Goal: Information Seeking & Learning: Learn about a topic

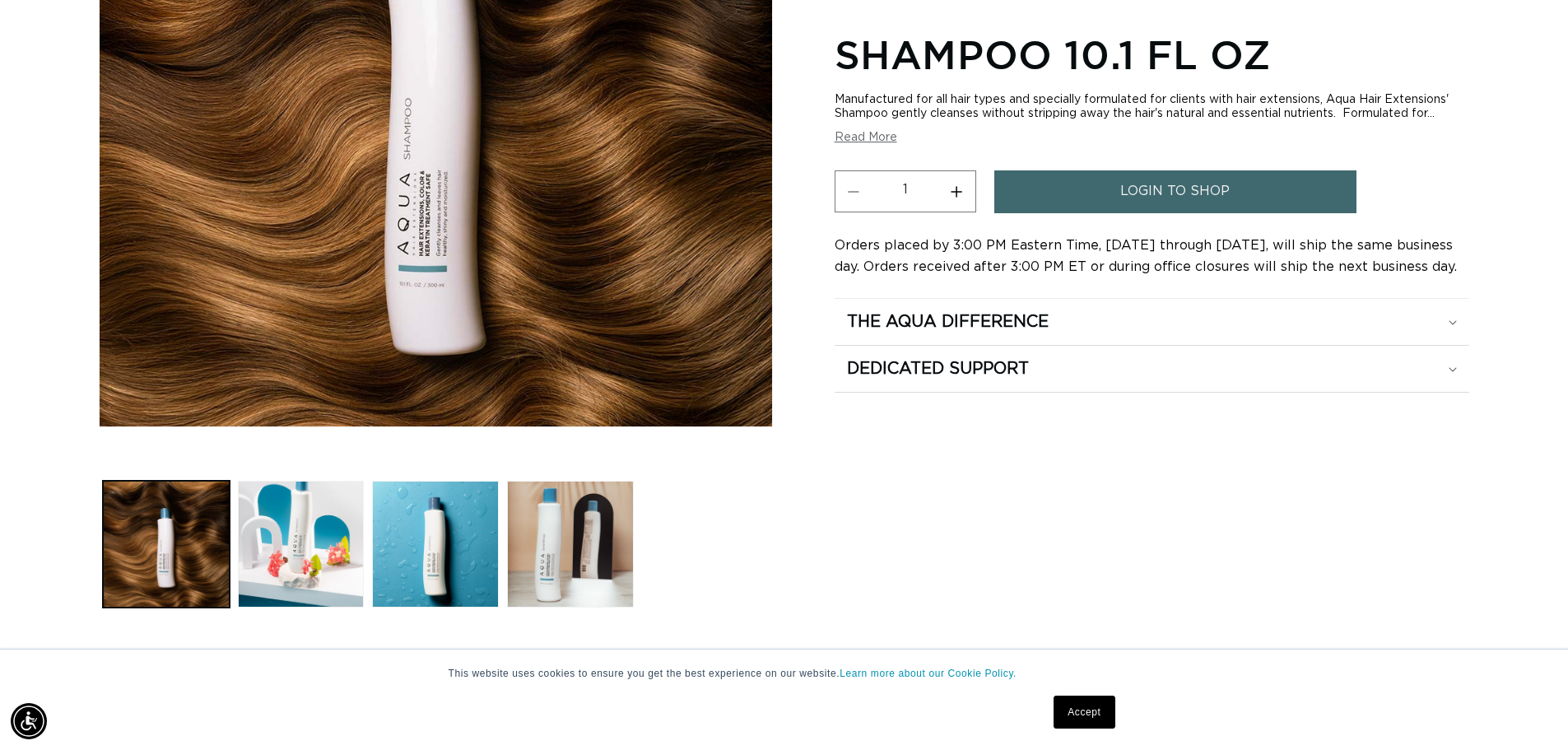
scroll to position [0, 2903]
click at [875, 140] on button "Read More" at bounding box center [866, 138] width 62 height 14
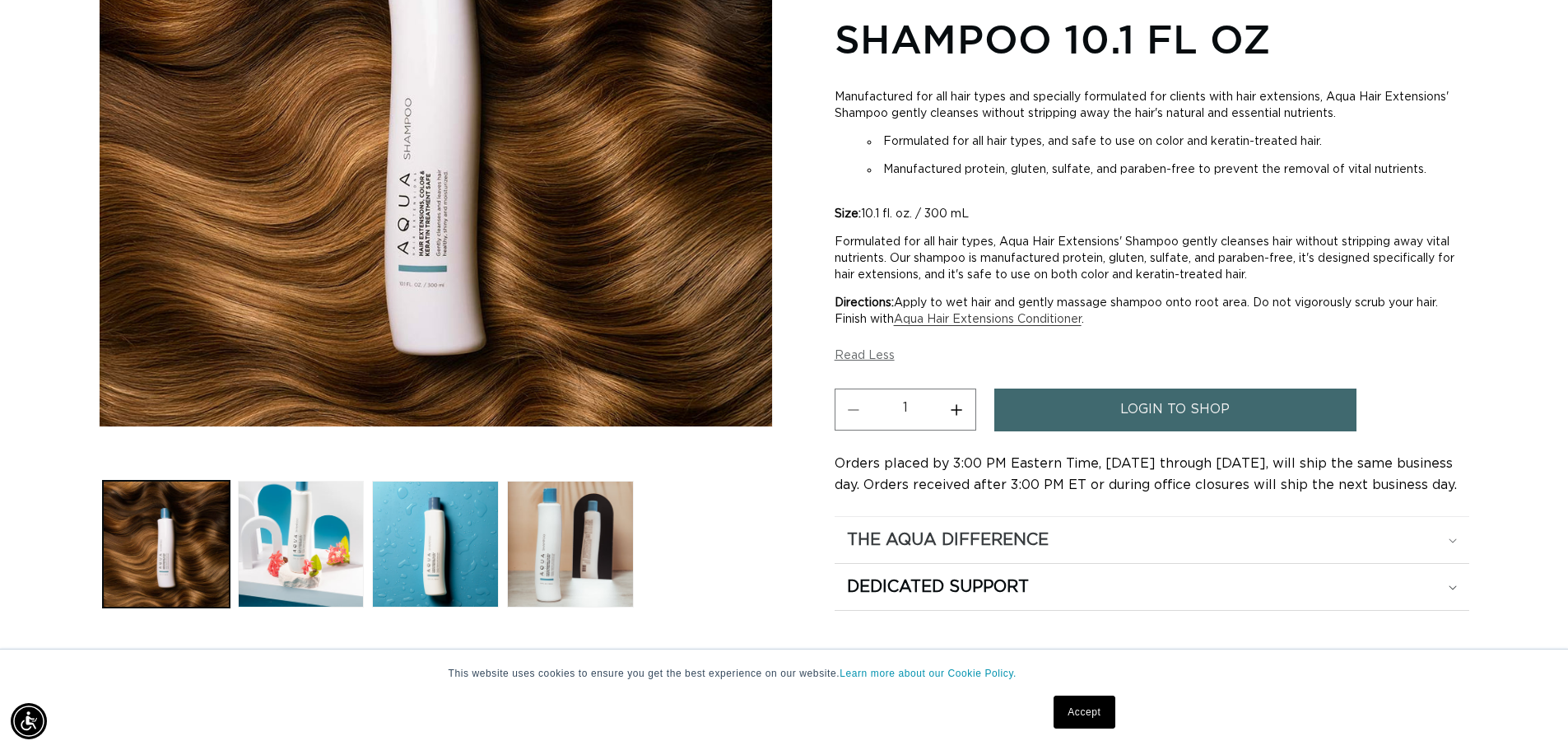
click at [1451, 539] on icon at bounding box center [1453, 541] width 8 height 5
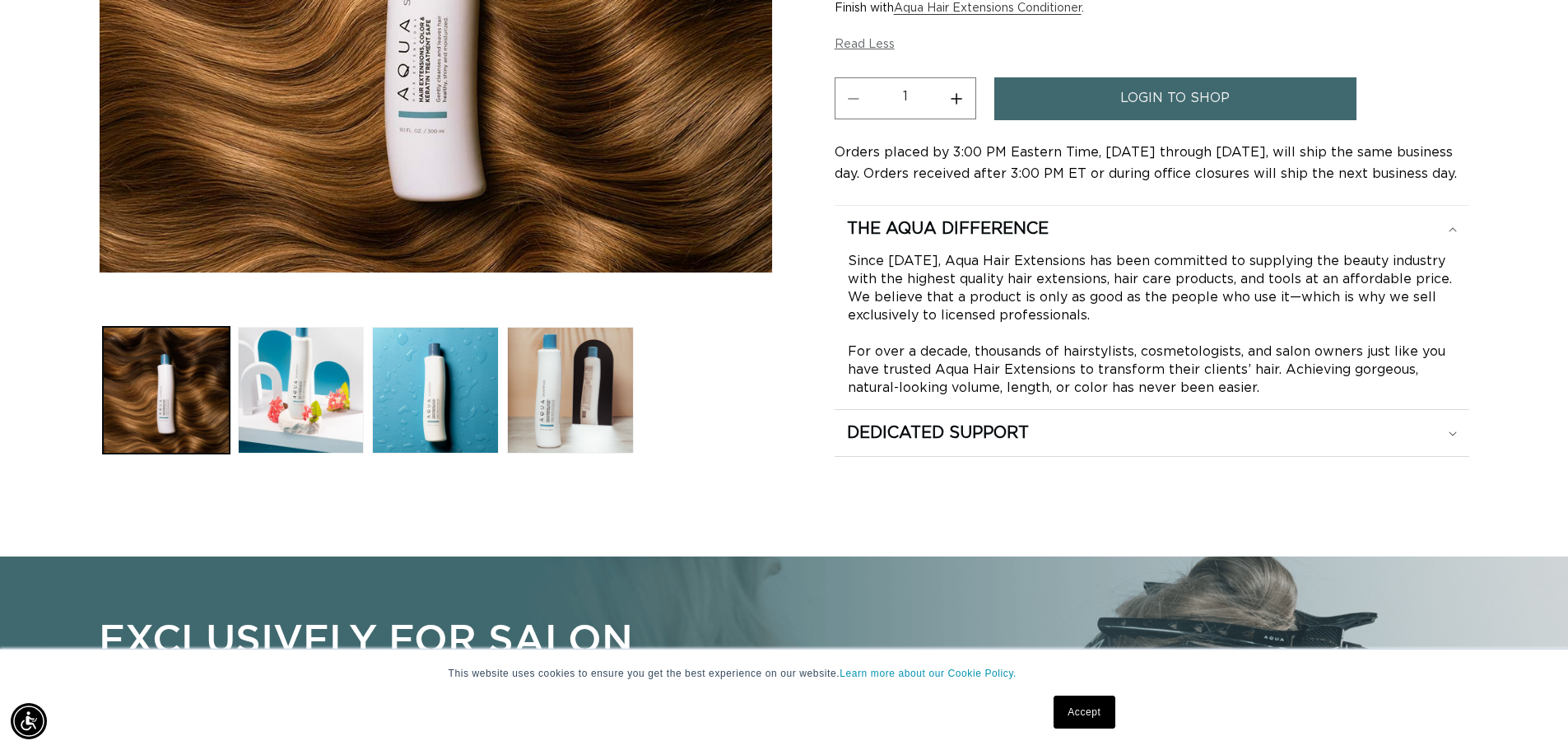
scroll to position [576, 0]
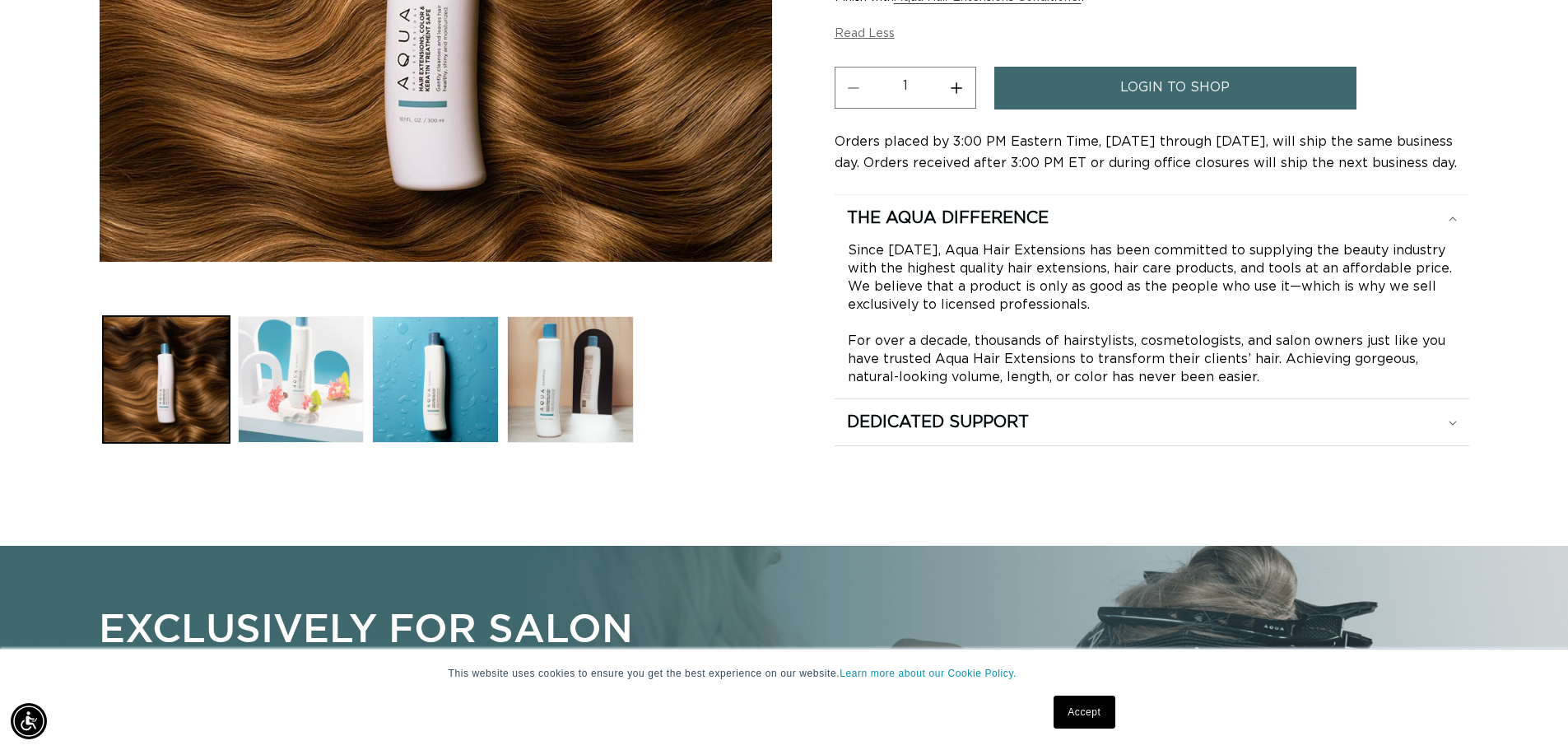
click at [307, 384] on button "Load image 2 in gallery view" at bounding box center [301, 379] width 127 height 127
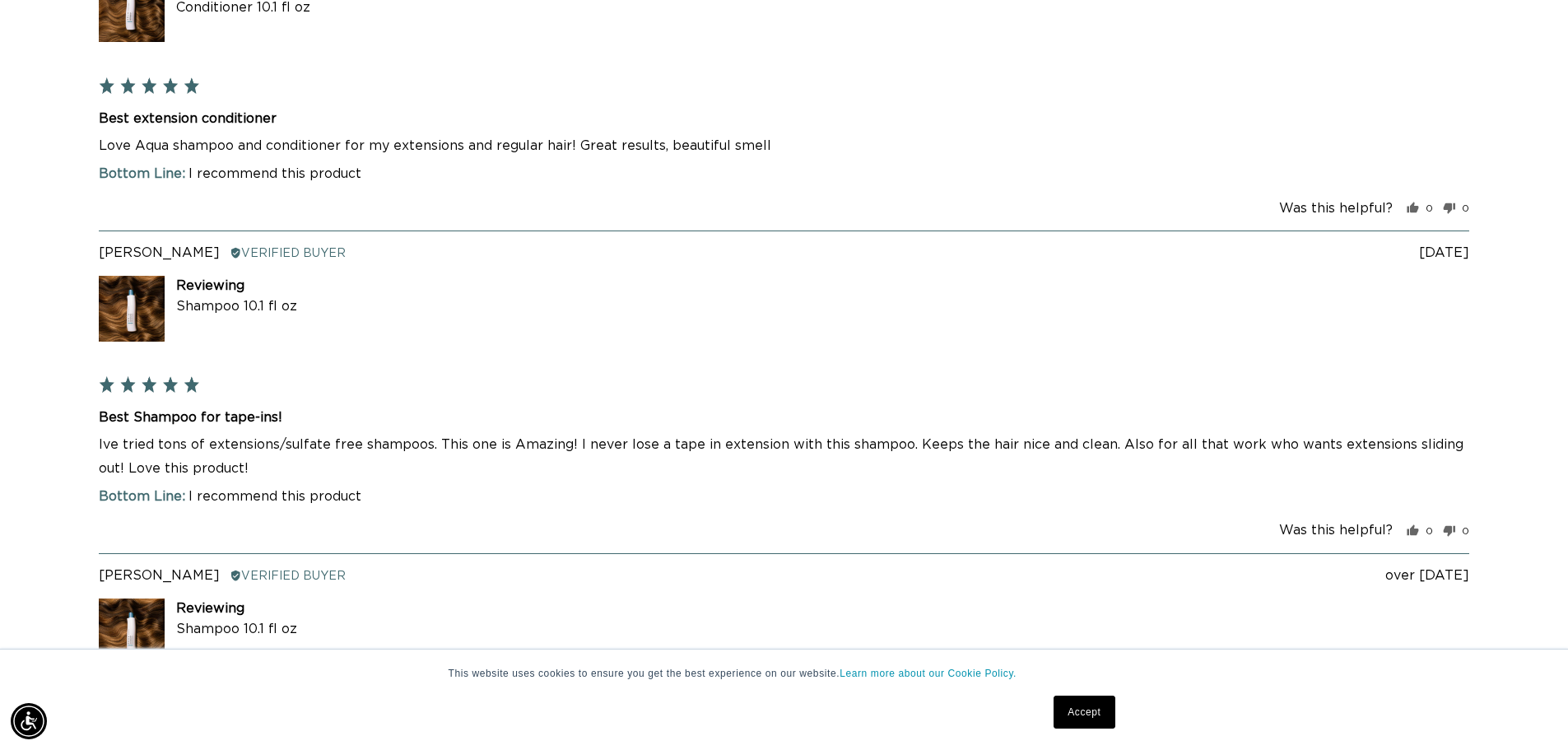
scroll to position [0, 0]
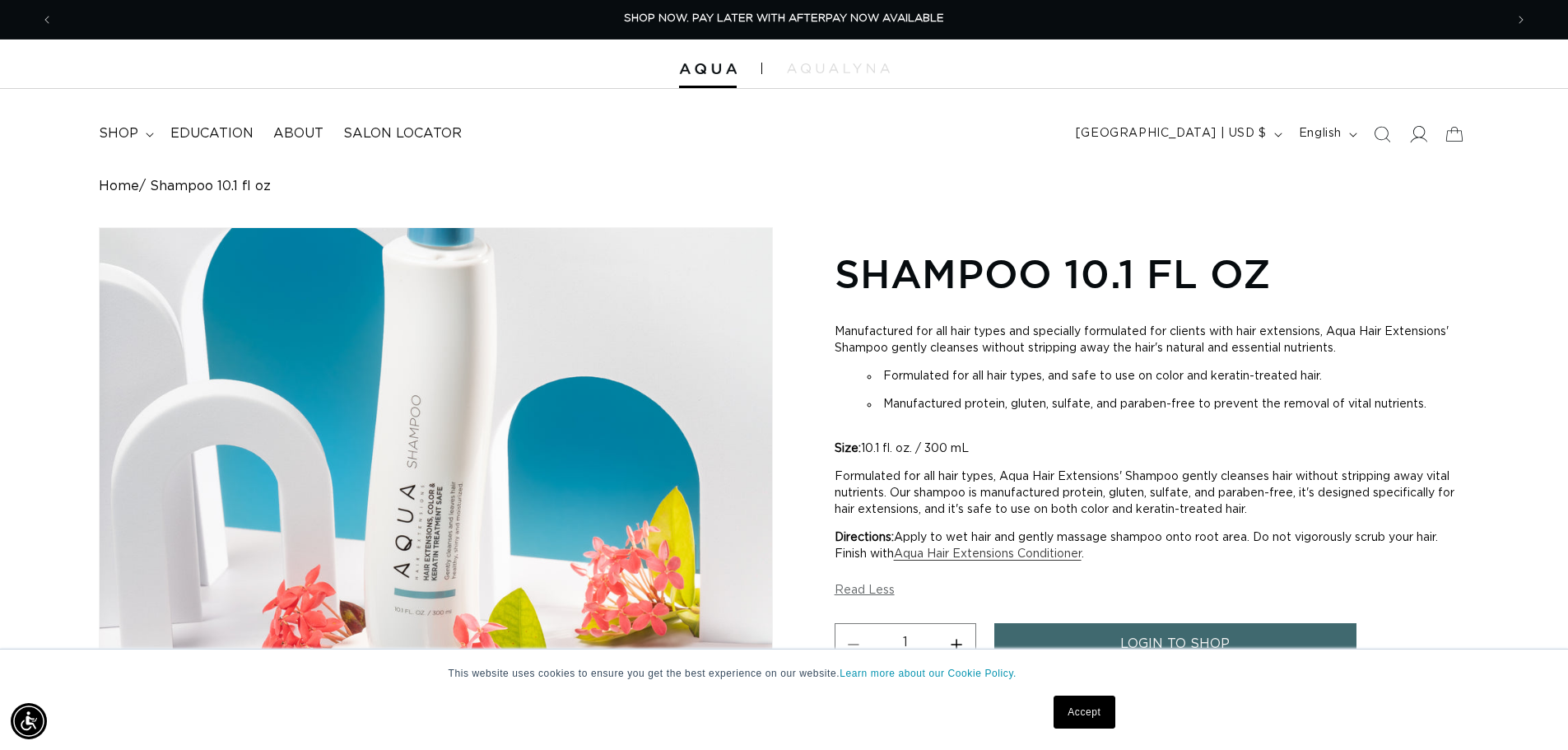
click at [1420, 135] on icon at bounding box center [1418, 133] width 17 height 17
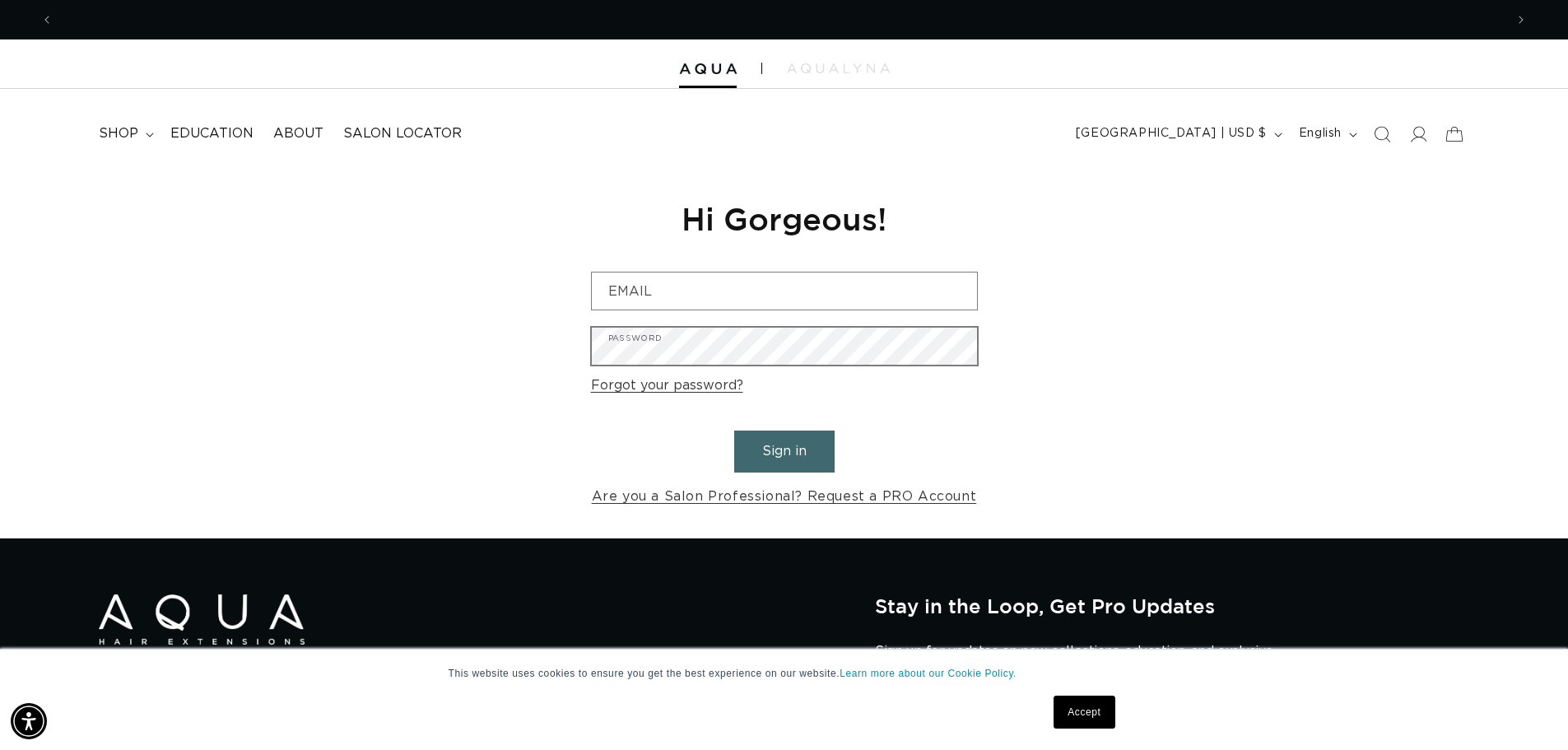
scroll to position [0, 2903]
click at [678, 283] on input "Email" at bounding box center [784, 291] width 386 height 37
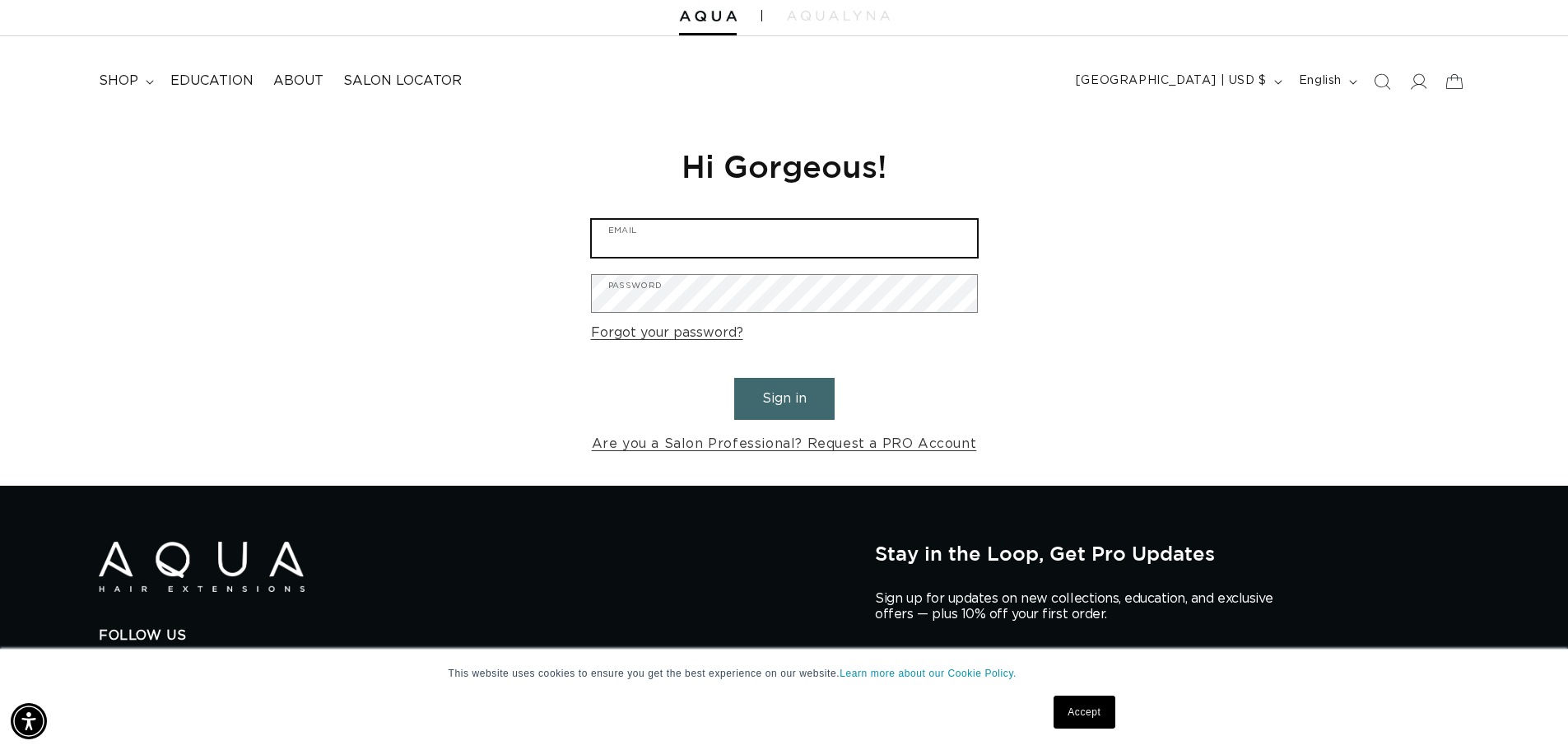
scroll to position [82, 0]
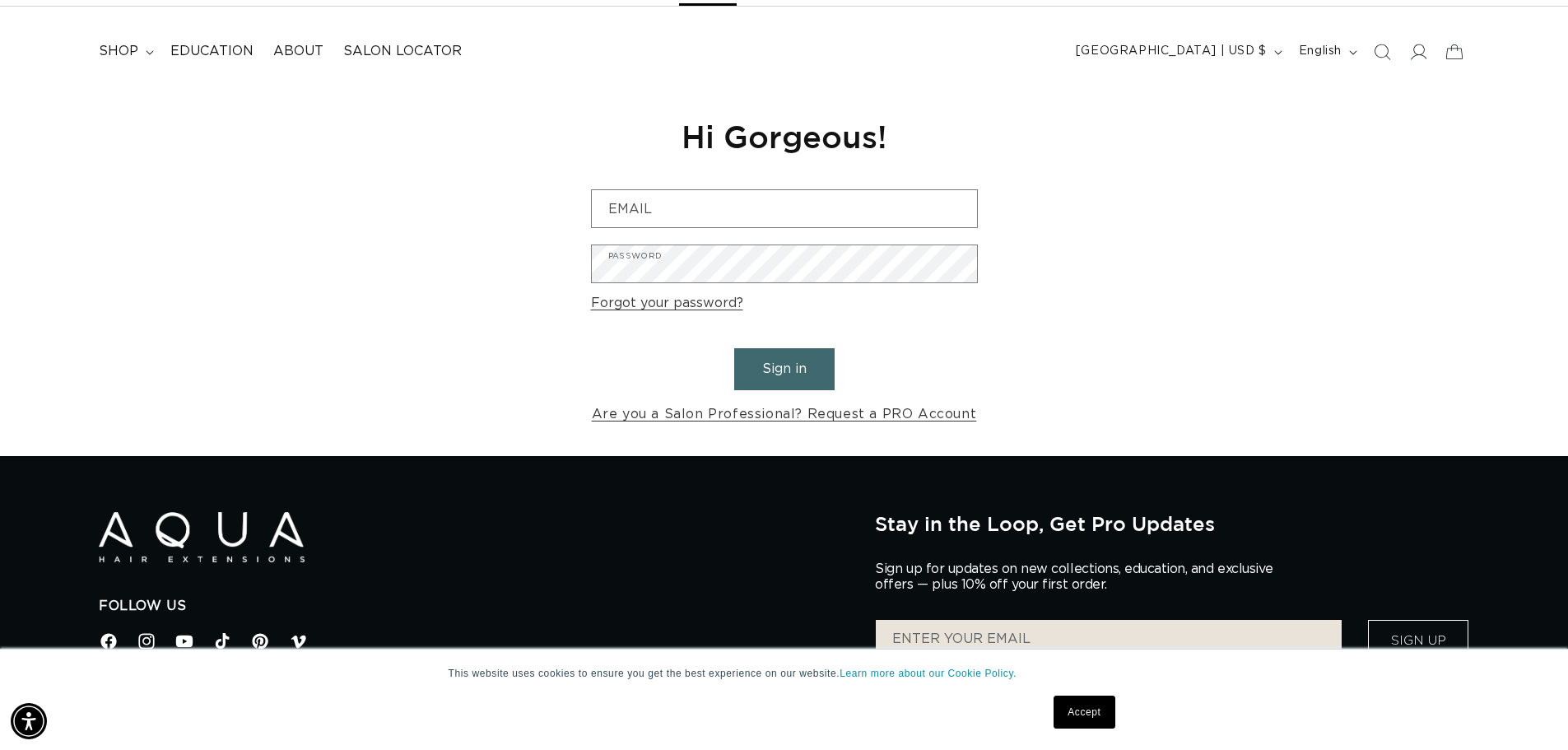
click at [1088, 717] on link "Accept" at bounding box center [1084, 712] width 61 height 33
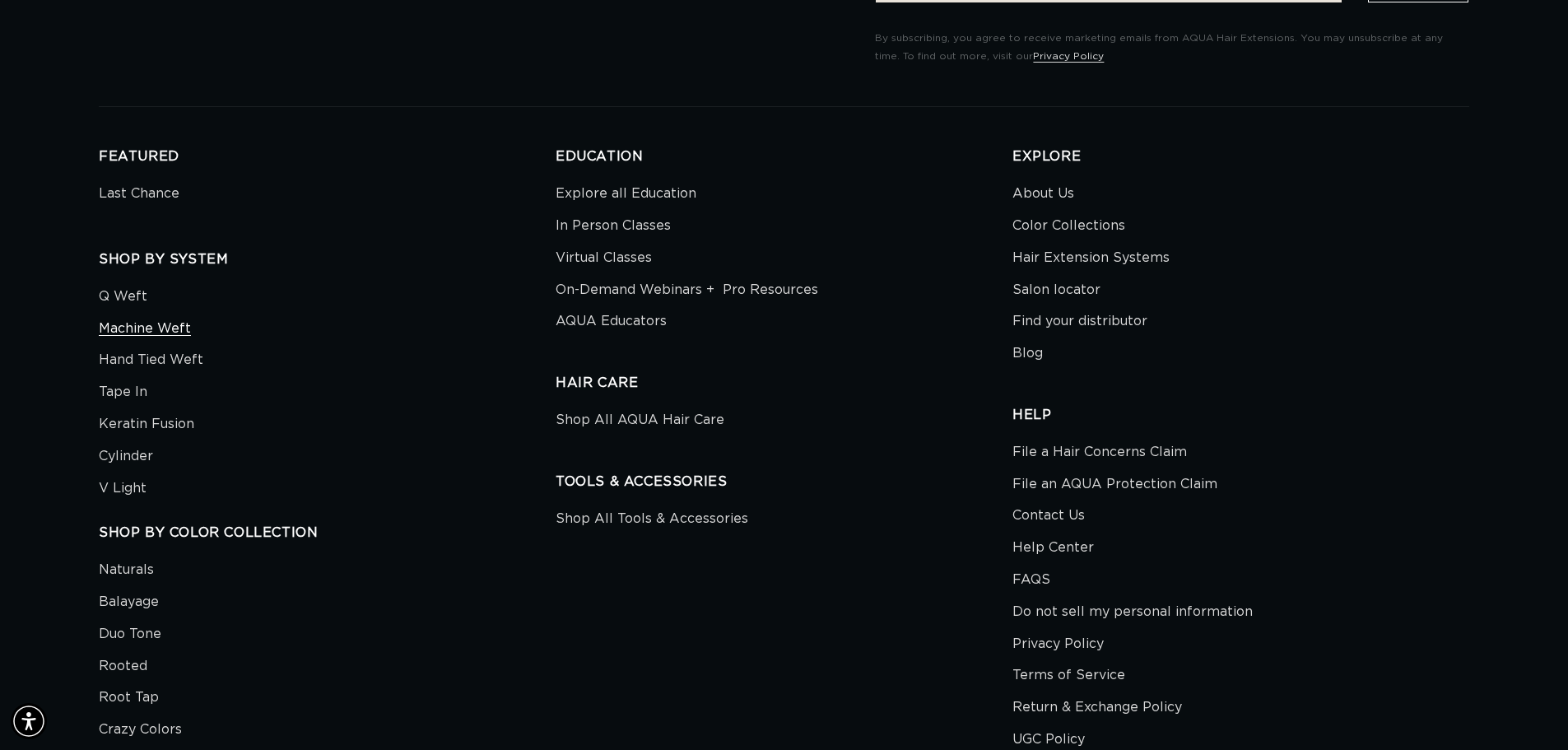
scroll to position [0, 0]
click at [121, 327] on link "Machine Weft" at bounding box center [144, 328] width 92 height 32
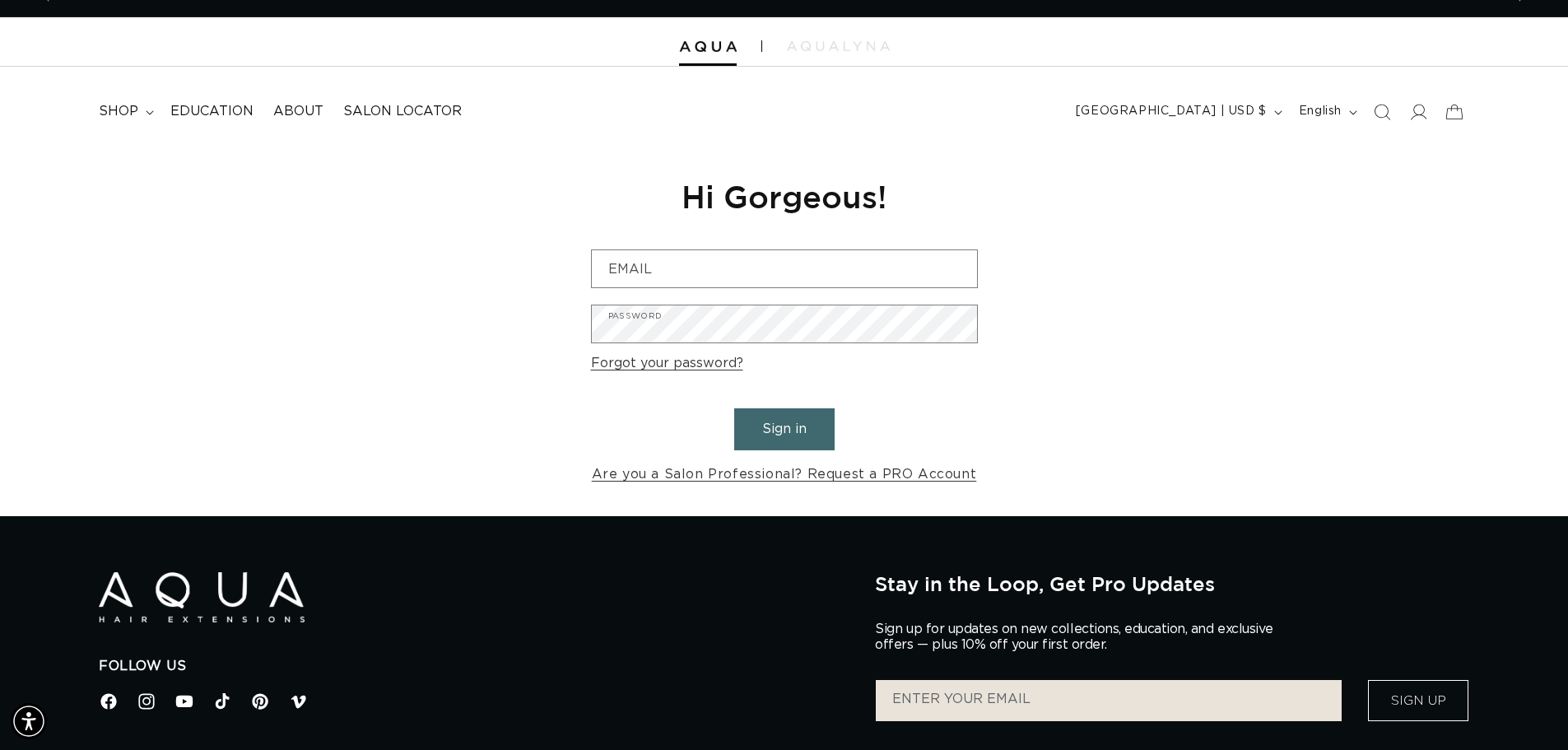
scroll to position [21, 0]
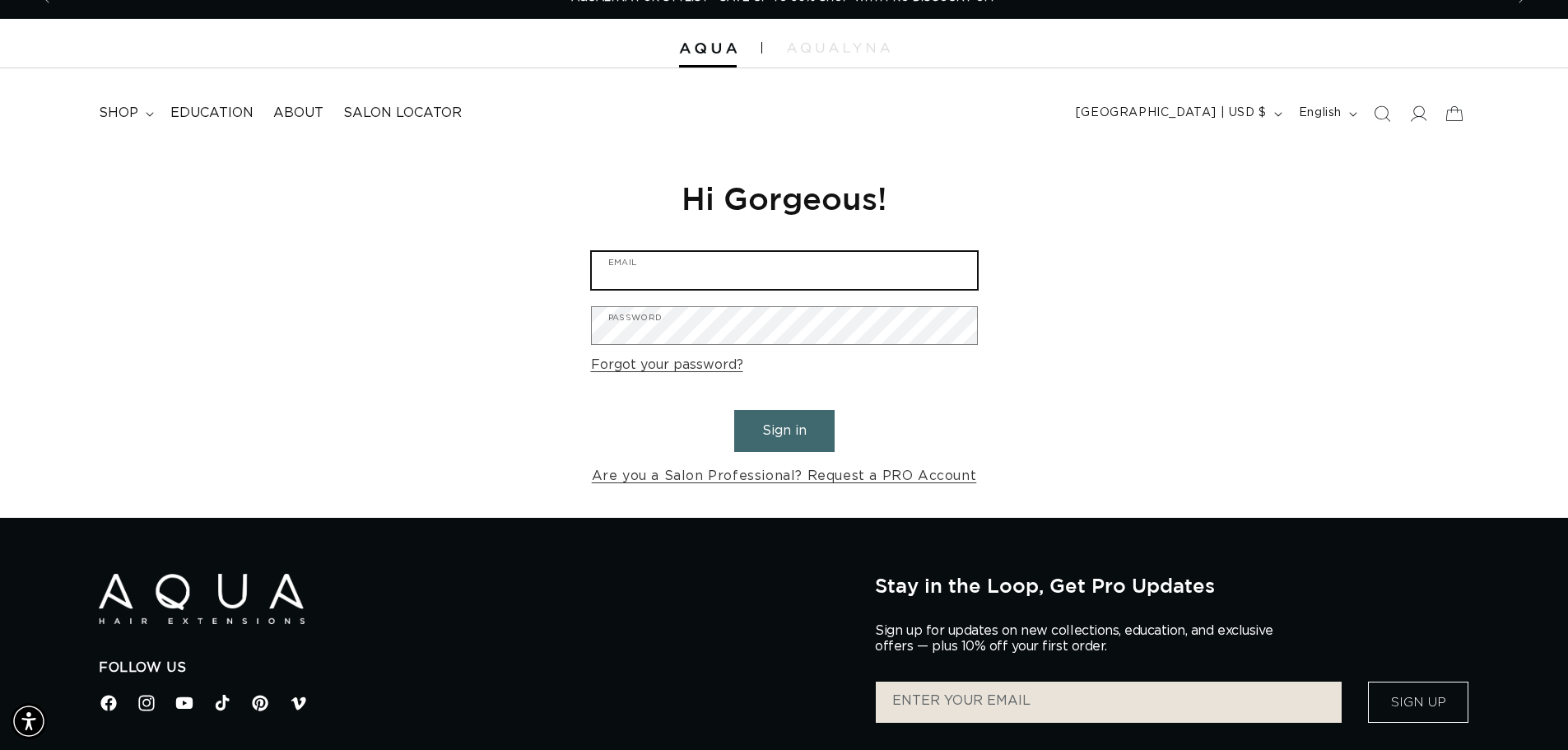
click at [654, 281] on input "Email" at bounding box center [784, 270] width 386 height 37
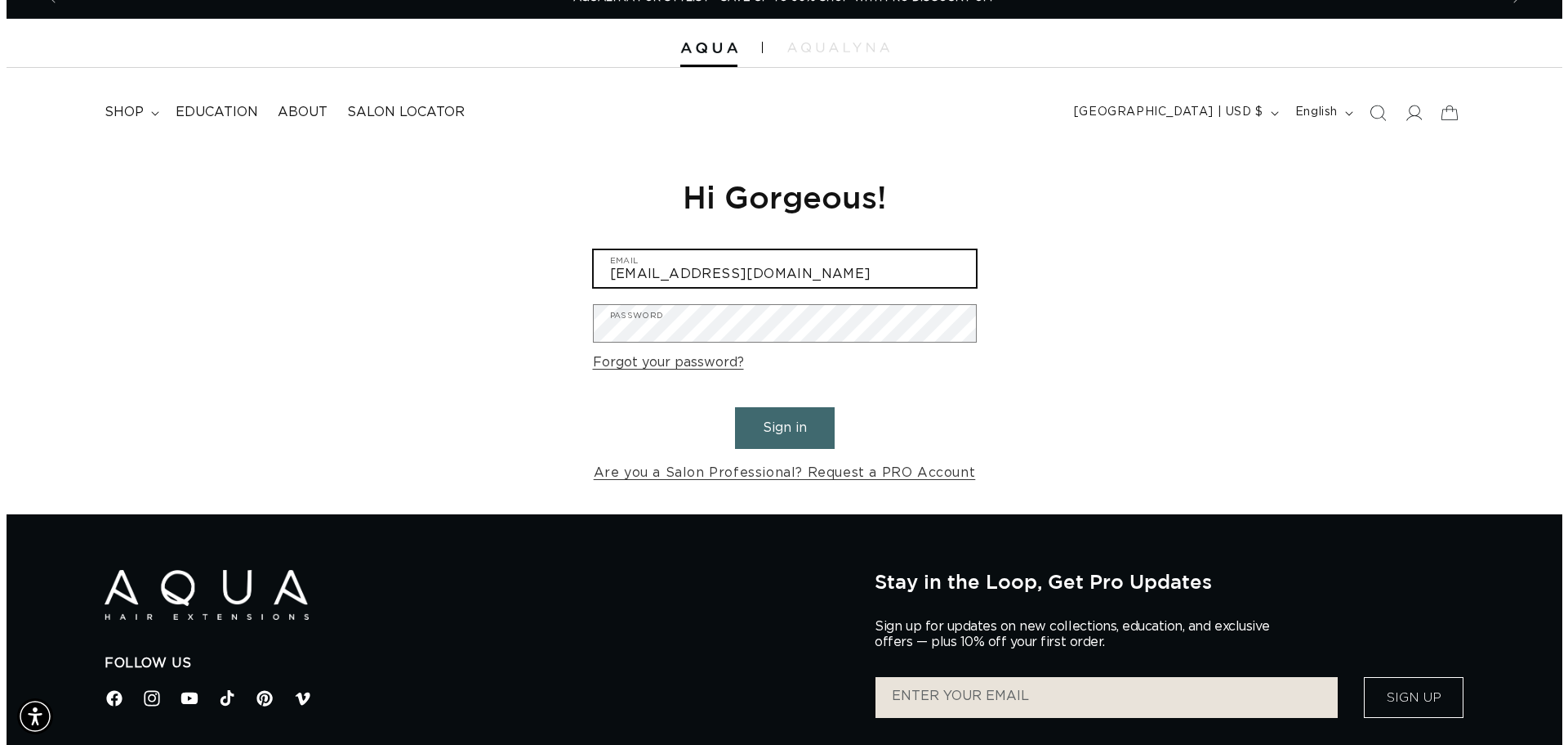
scroll to position [0, 2905]
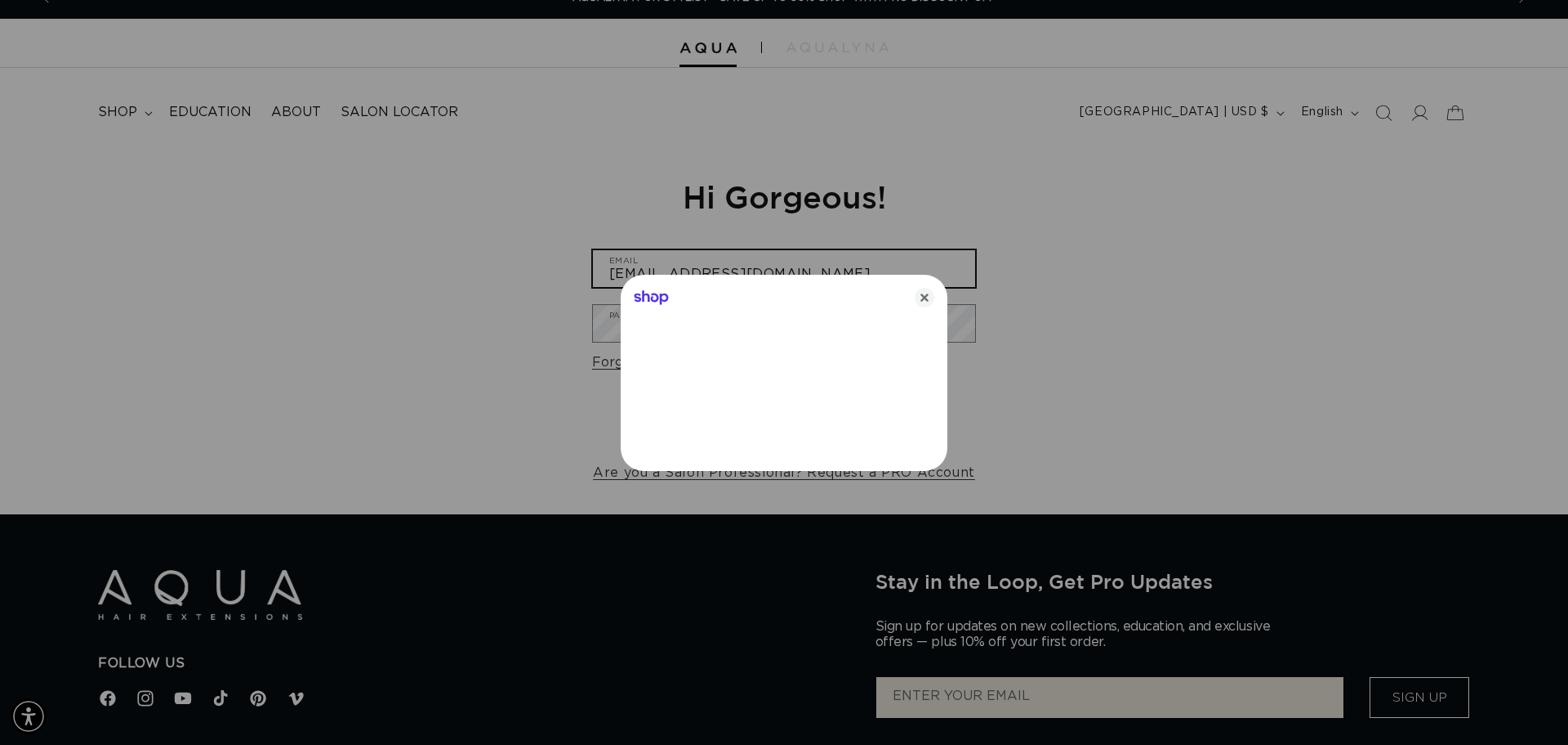
type input "SUZANNMLOSO@GMAIL.COM"
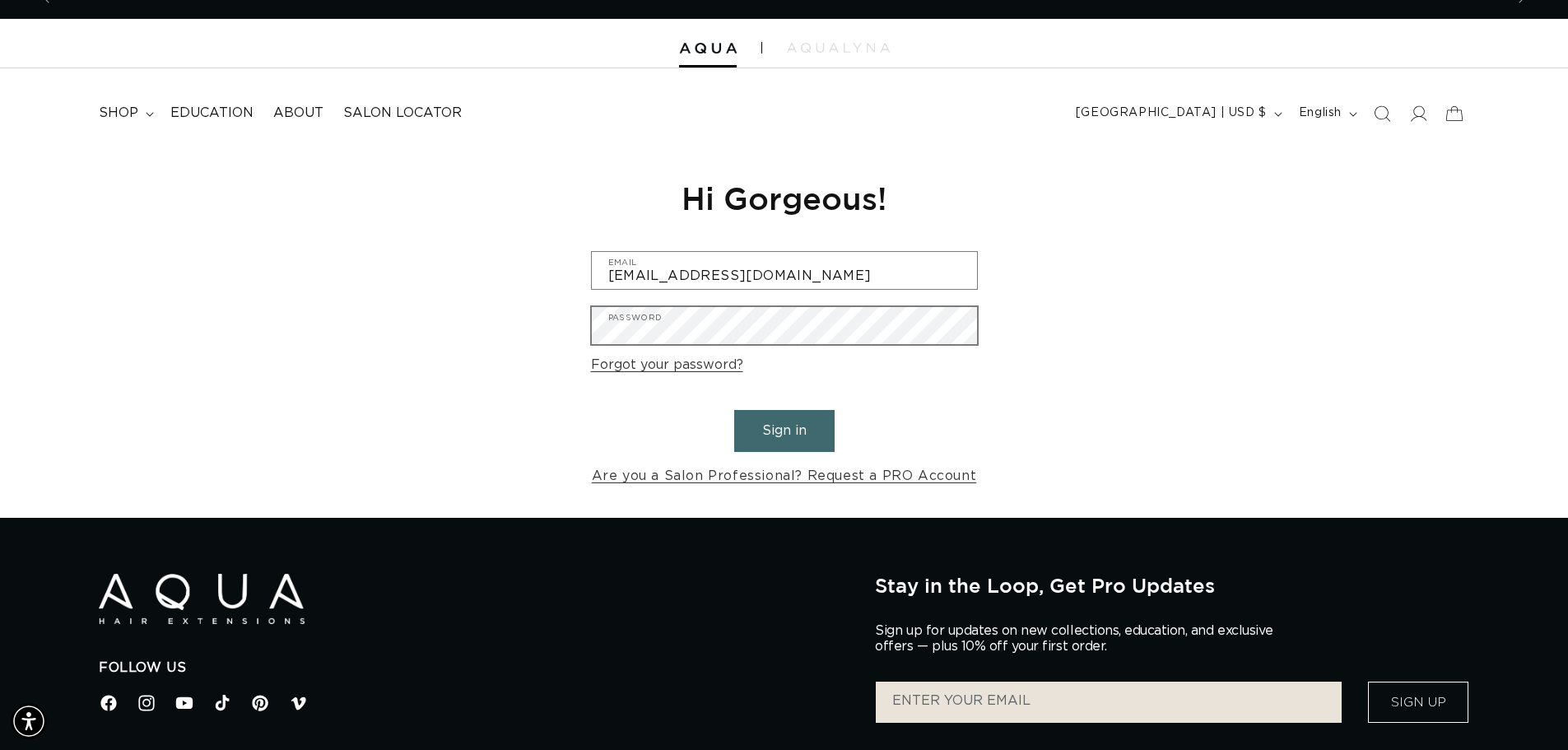
scroll to position [0, 0]
click at [867, 264] on input "SUZANNMLOSO@GMAIL.COM" at bounding box center [784, 270] width 386 height 37
click at [890, 277] on input "SUZANNMLOSO@GMAIL.COM" at bounding box center [784, 270] width 386 height 37
click at [828, 277] on input "SUZANNMLOSO@GMAIL.COM" at bounding box center [784, 270] width 386 height 37
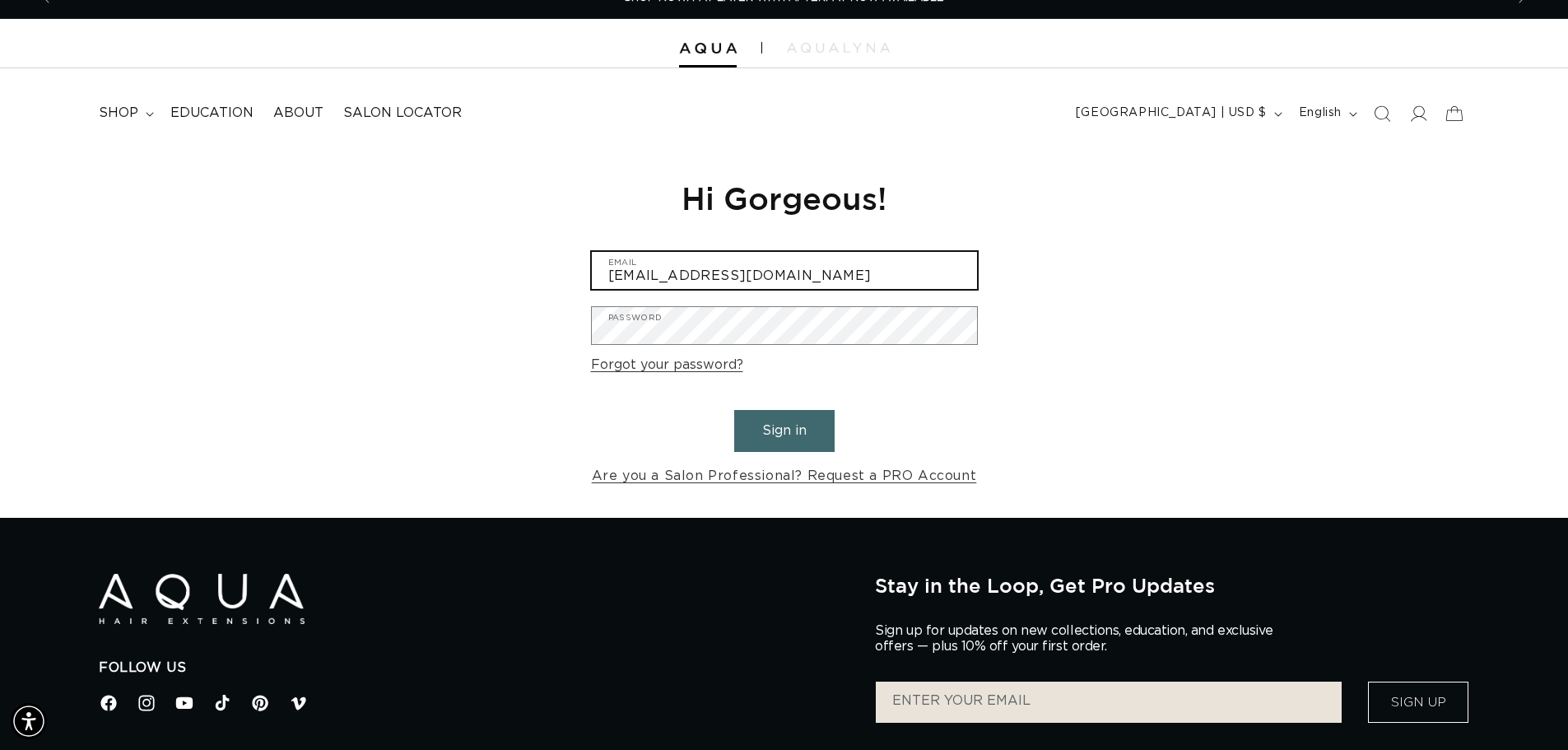
click at [879, 283] on input "SUZANNMLOSO@GMAIL.COM" at bounding box center [784, 270] width 386 height 37
click at [735, 409] on button "Sign in" at bounding box center [784, 430] width 100 height 42
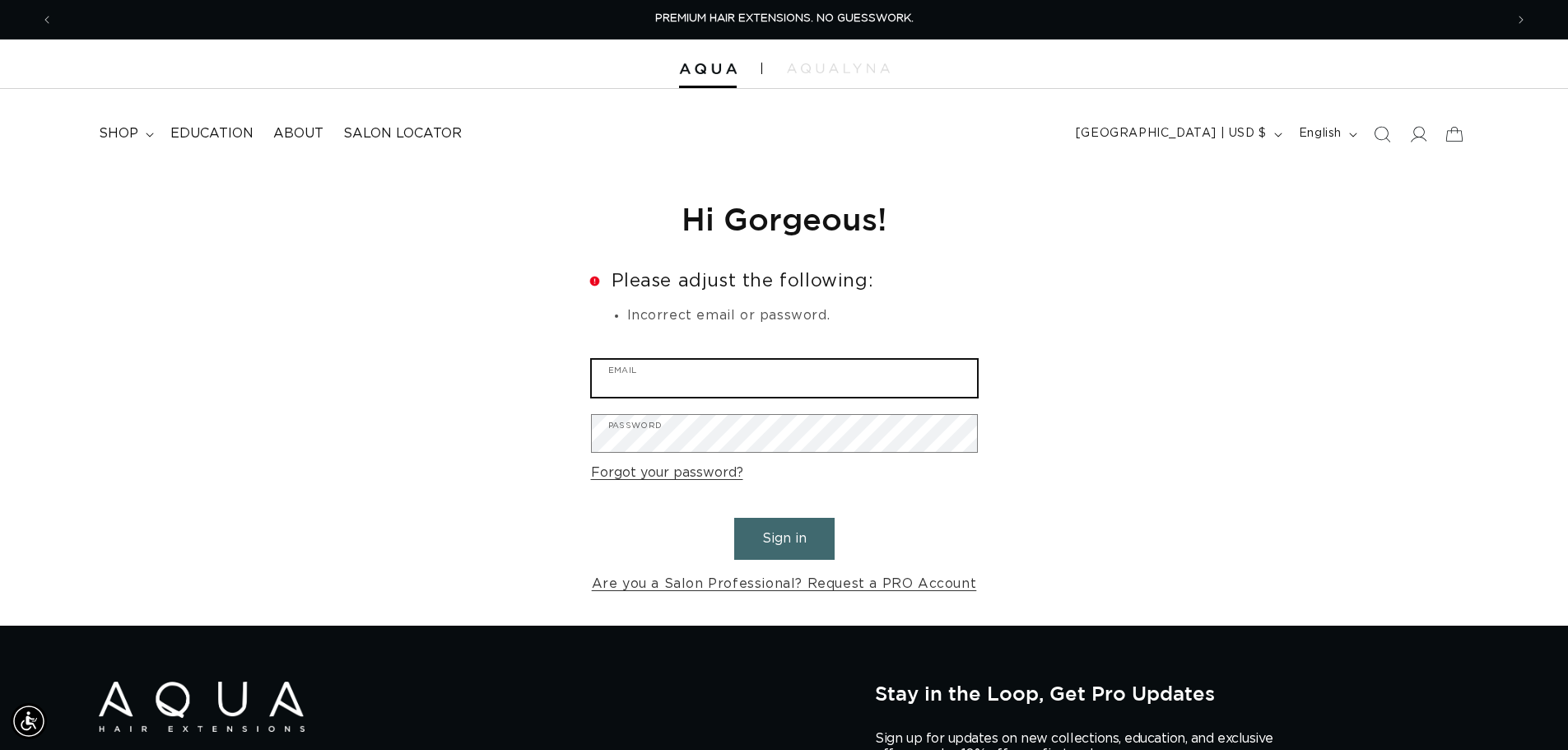
click at [744, 392] on input "Email" at bounding box center [784, 378] width 386 height 37
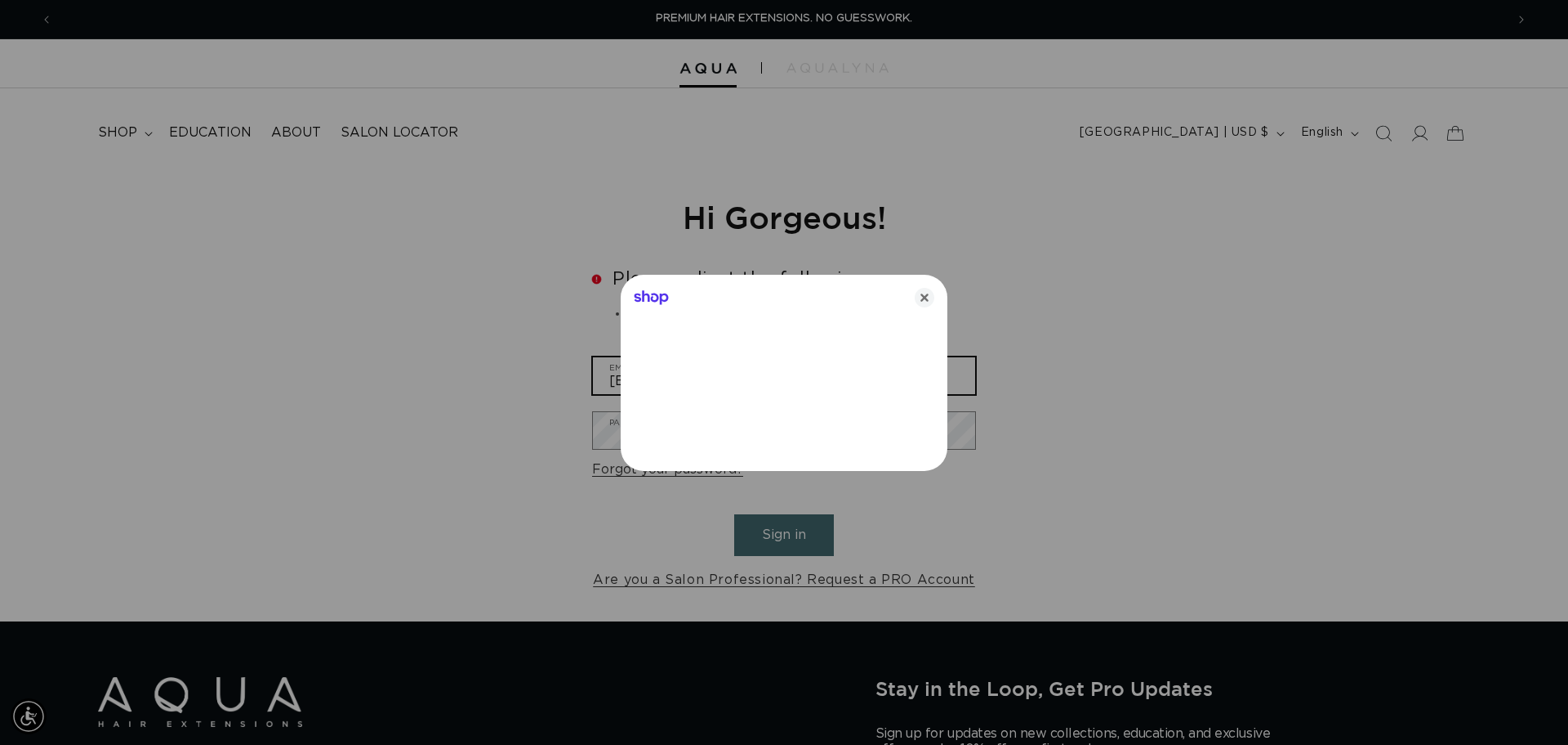
type input "[EMAIL_ADDRESS][DOMAIN_NAME]"
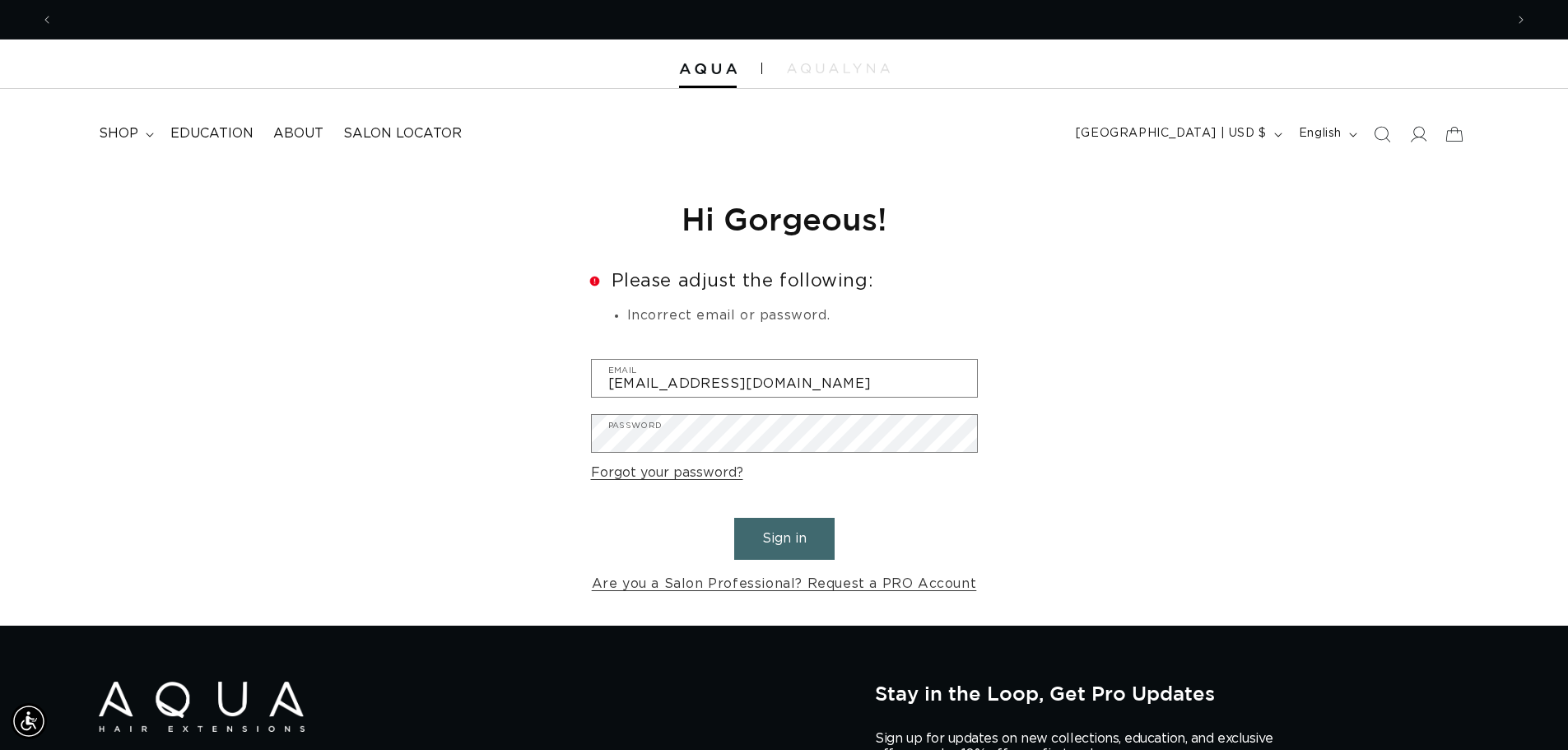
scroll to position [0, 2903]
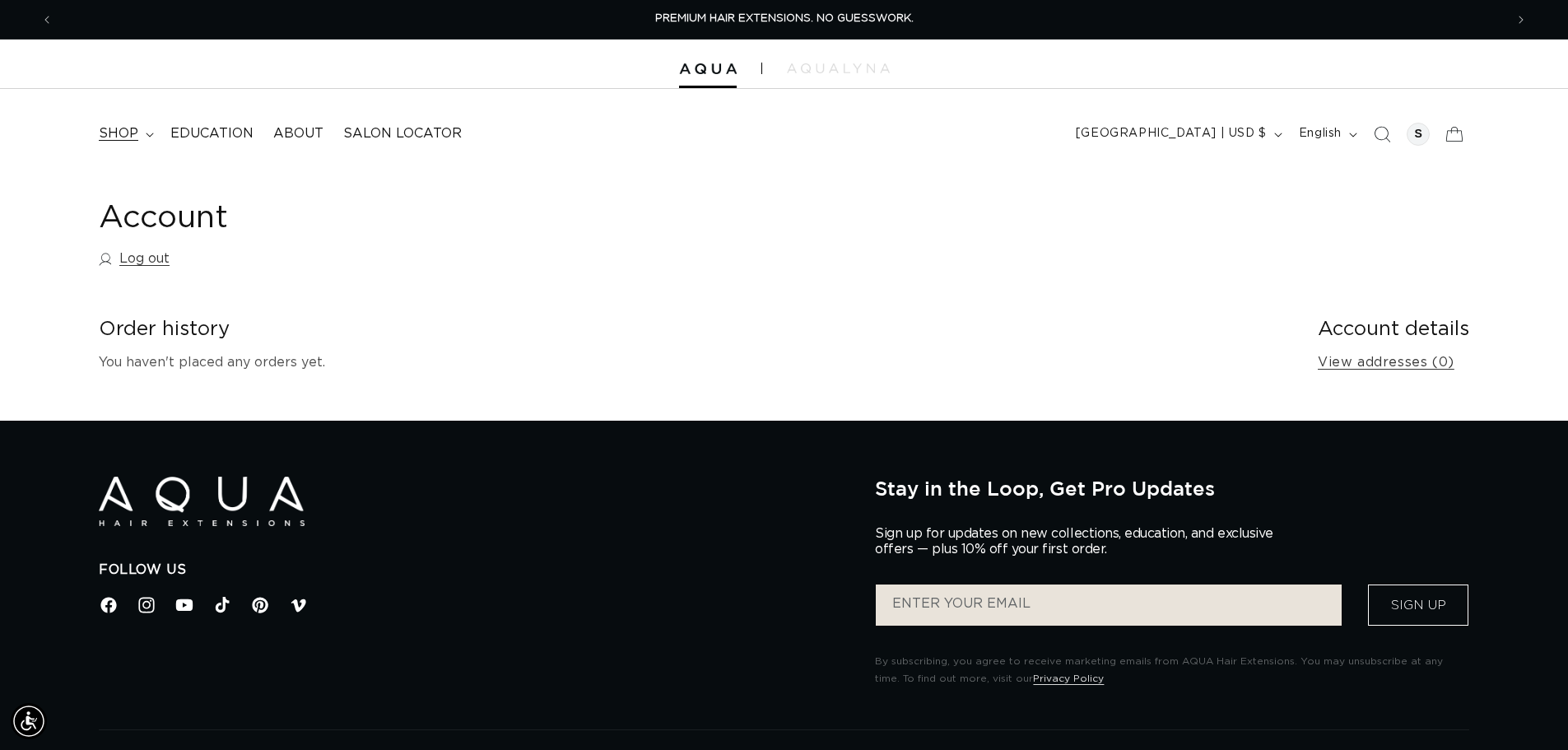
click at [150, 135] on icon at bounding box center [149, 134] width 7 height 4
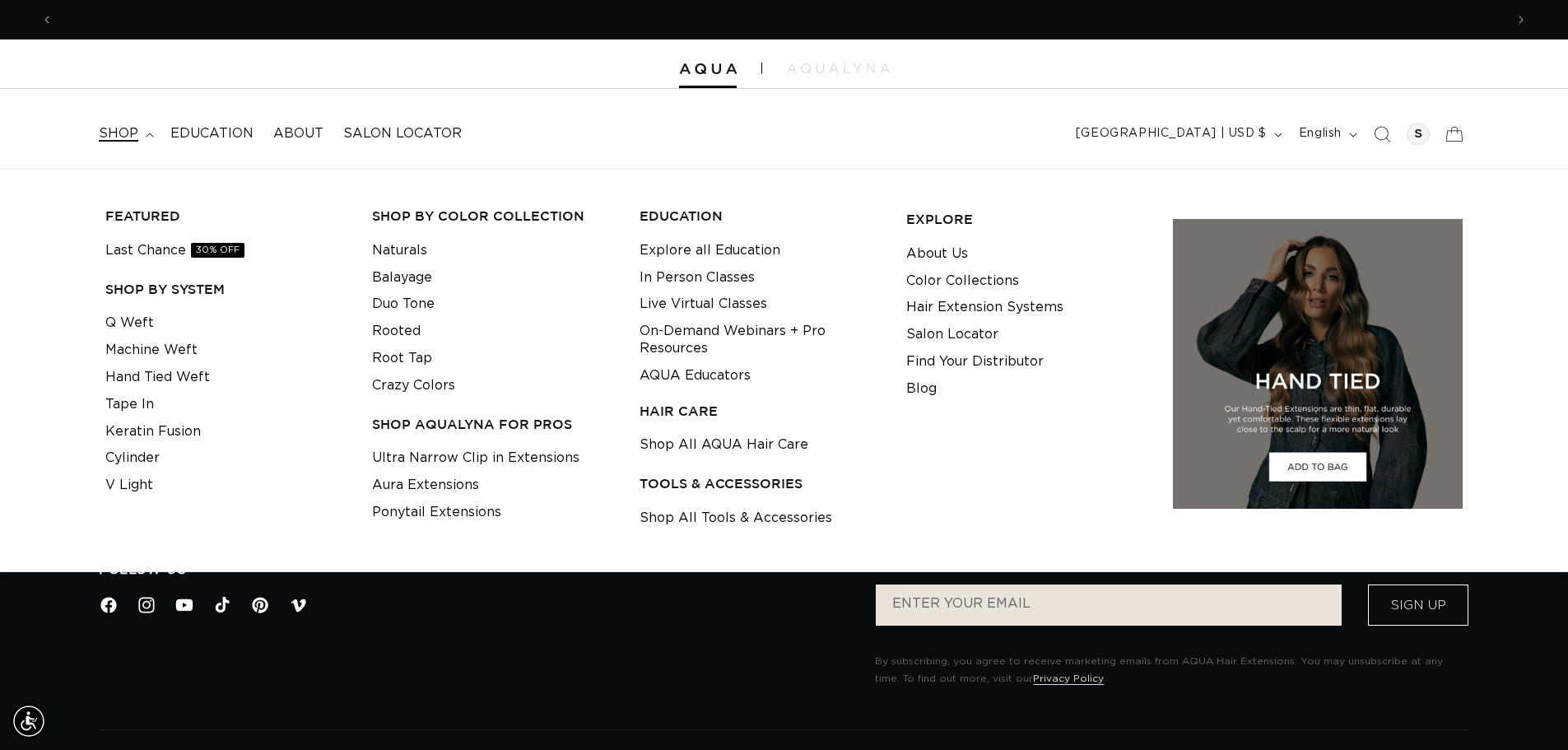
scroll to position [0, 2903]
click at [657, 446] on link "Shop All AQUA Hair Care" at bounding box center [724, 444] width 169 height 27
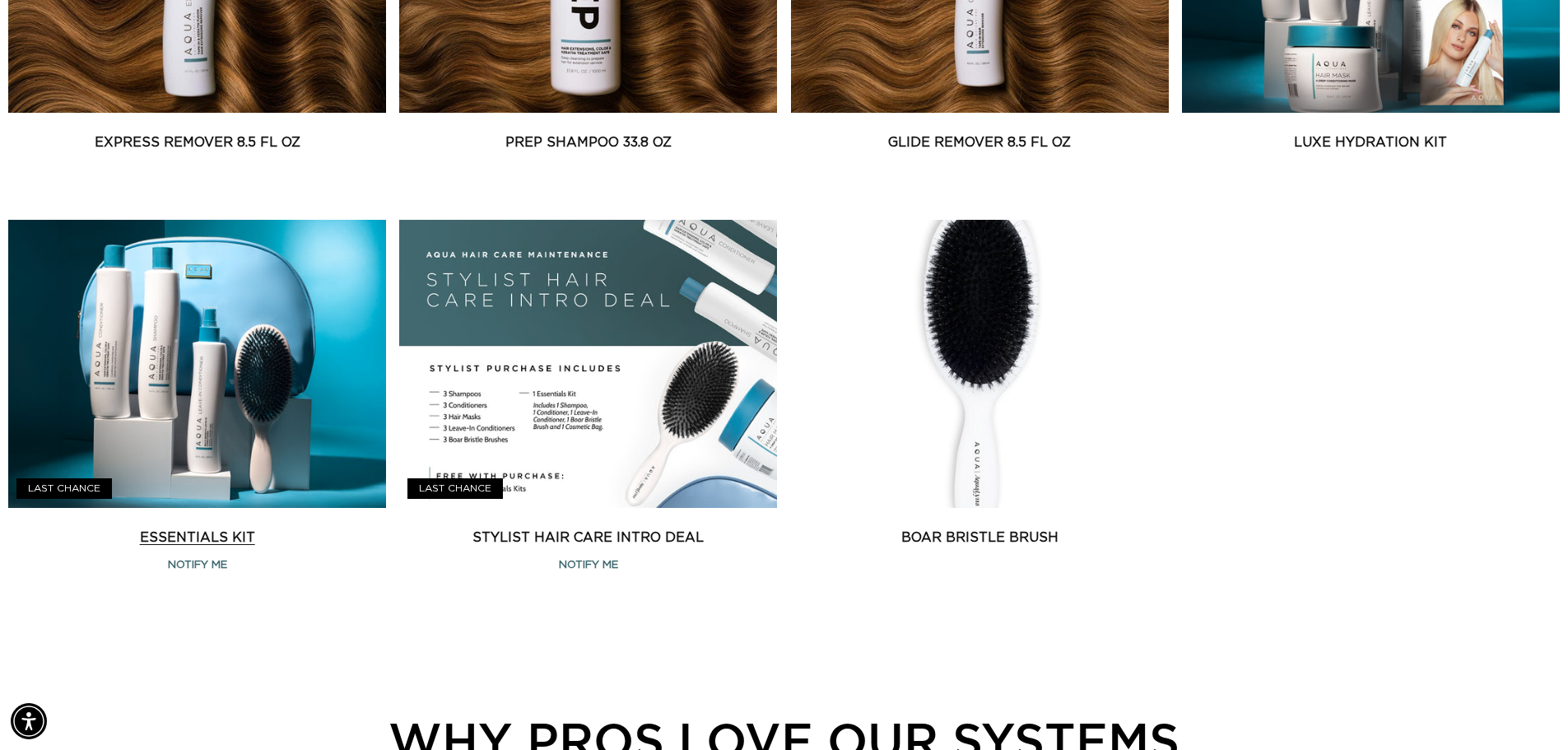
click at [176, 527] on link "Essentials Kit" at bounding box center [197, 537] width 378 height 20
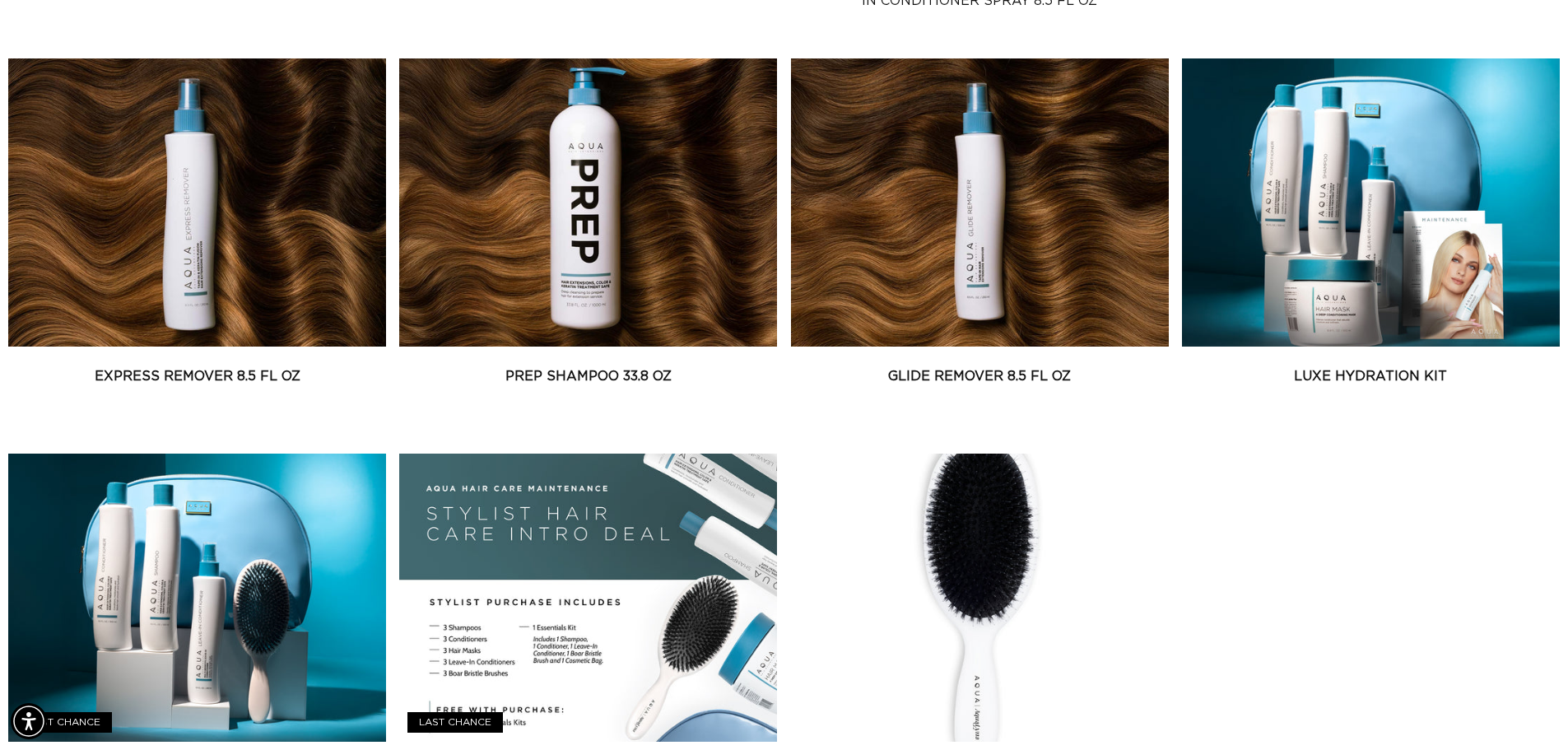
scroll to position [0, 2903]
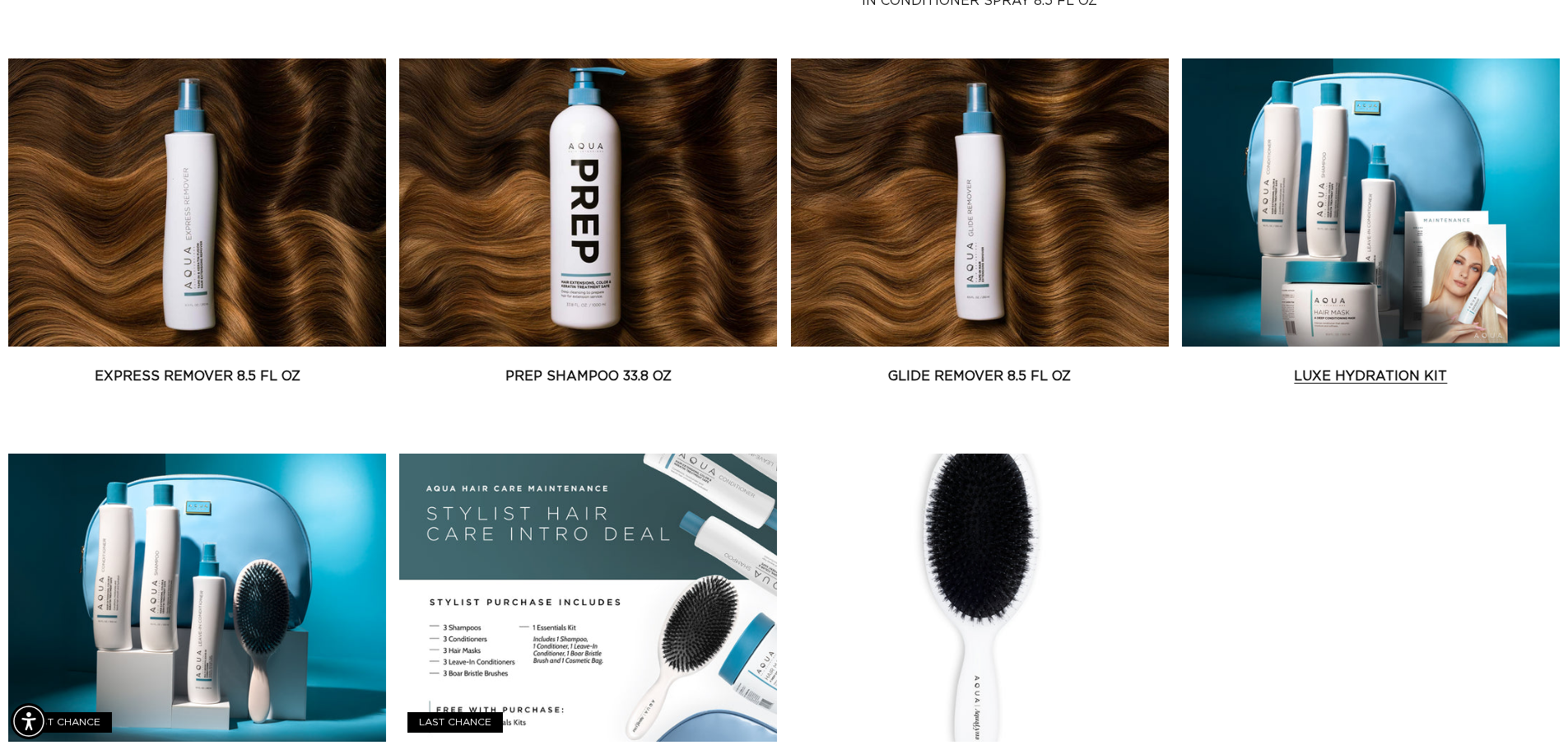
click at [1284, 366] on link "Luxe Hydration Kit" at bounding box center [1371, 376] width 378 height 20
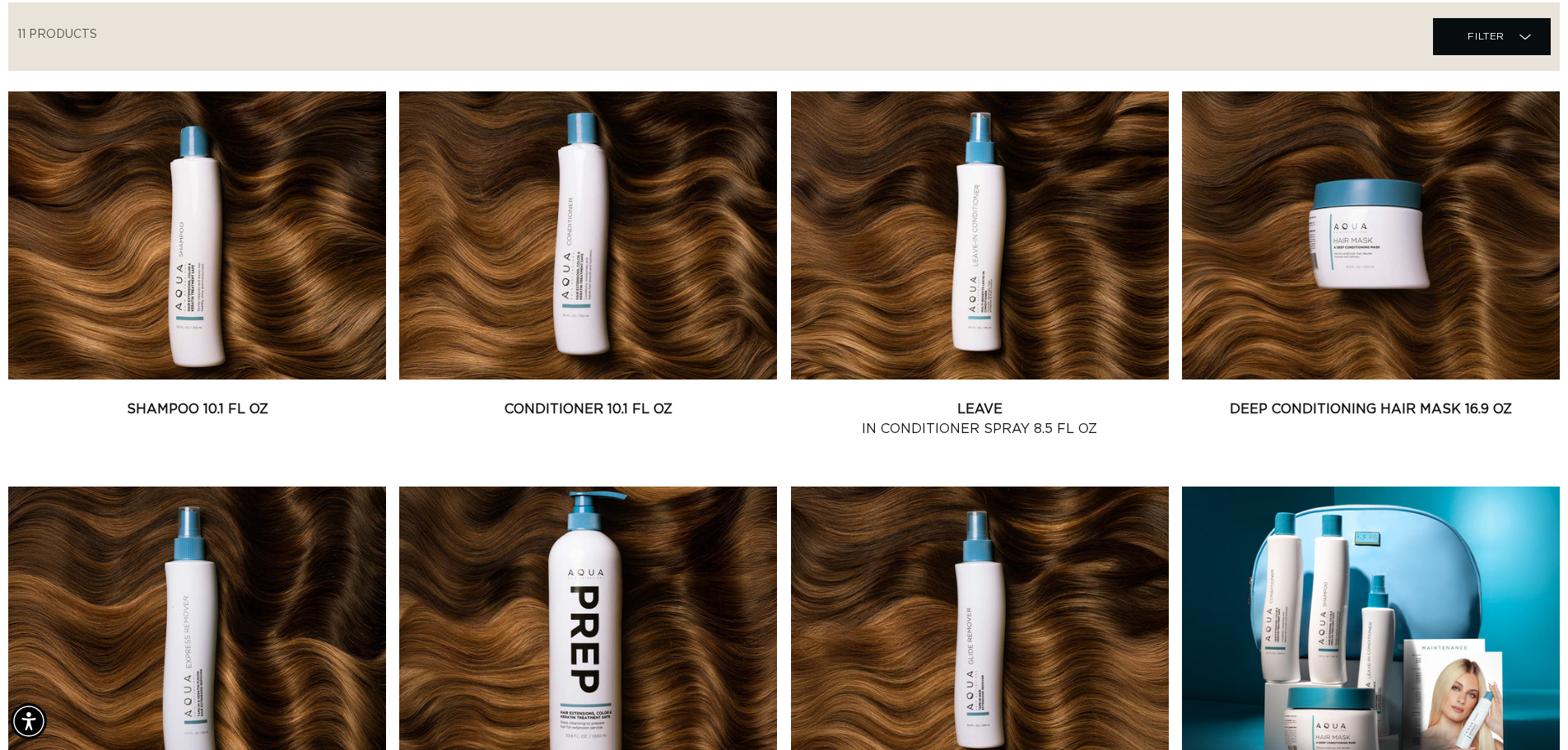
scroll to position [619, 0]
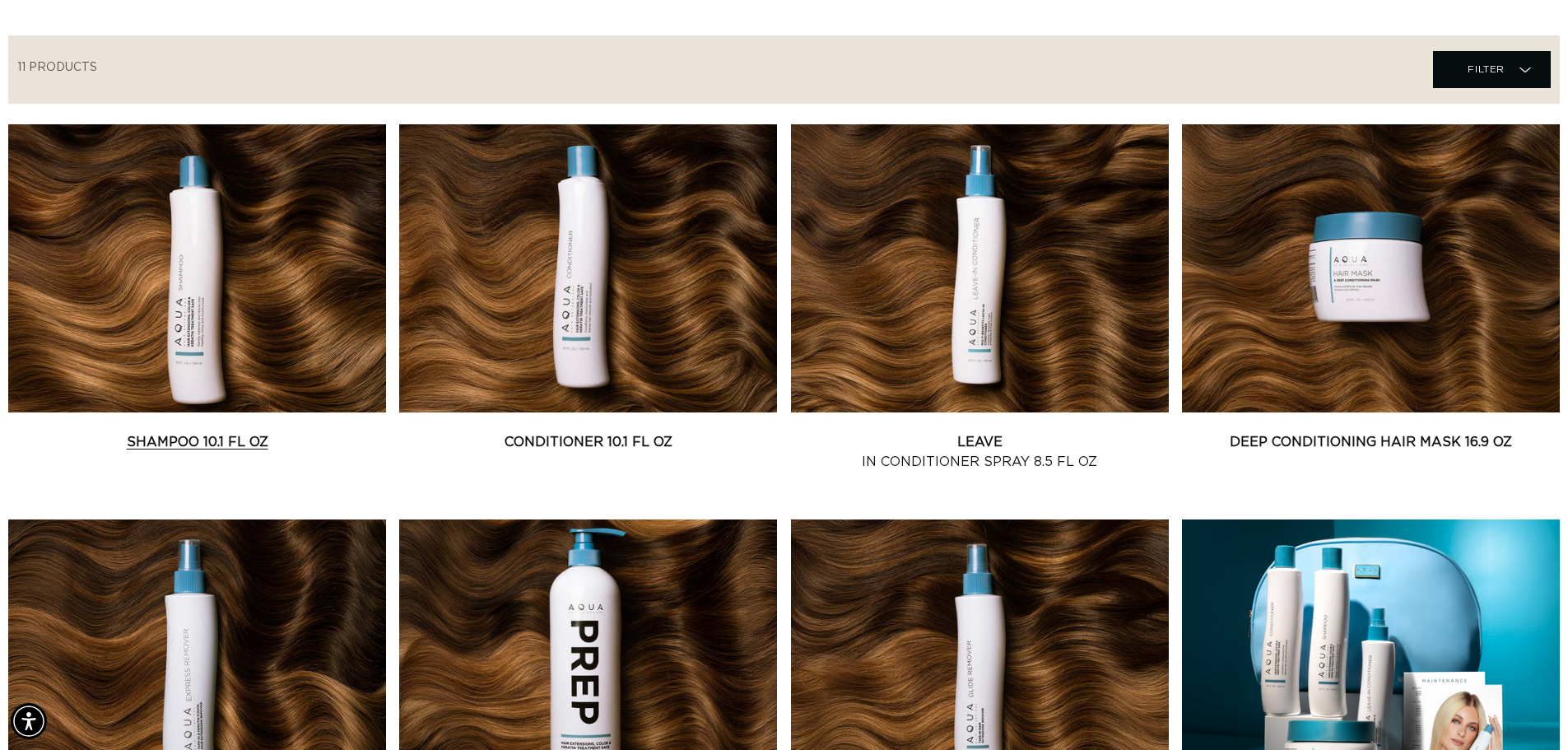
click at [183, 432] on link "Shampoo 10.1 fl oz" at bounding box center [197, 442] width 378 height 20
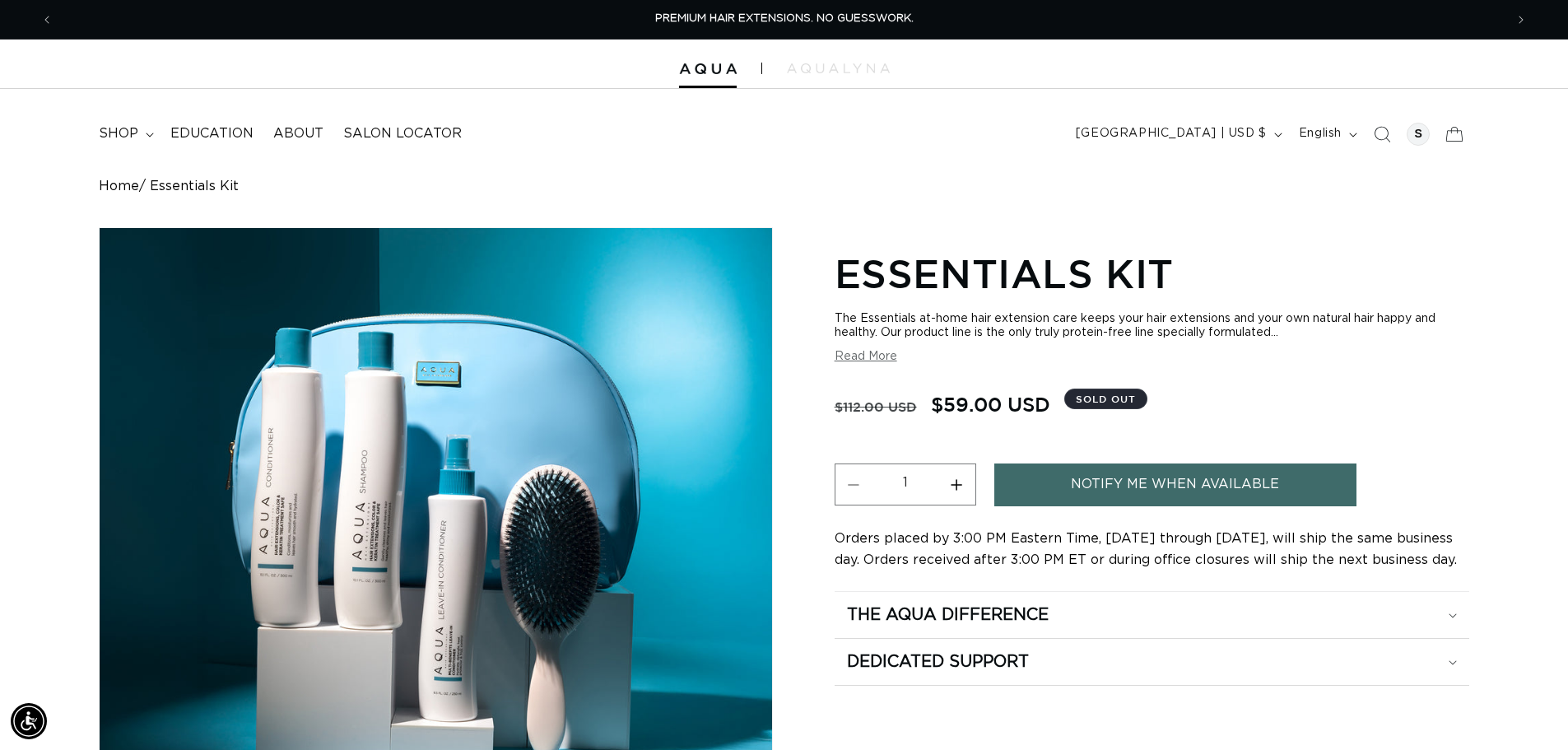
click at [867, 354] on button "Read More" at bounding box center [866, 356] width 62 height 14
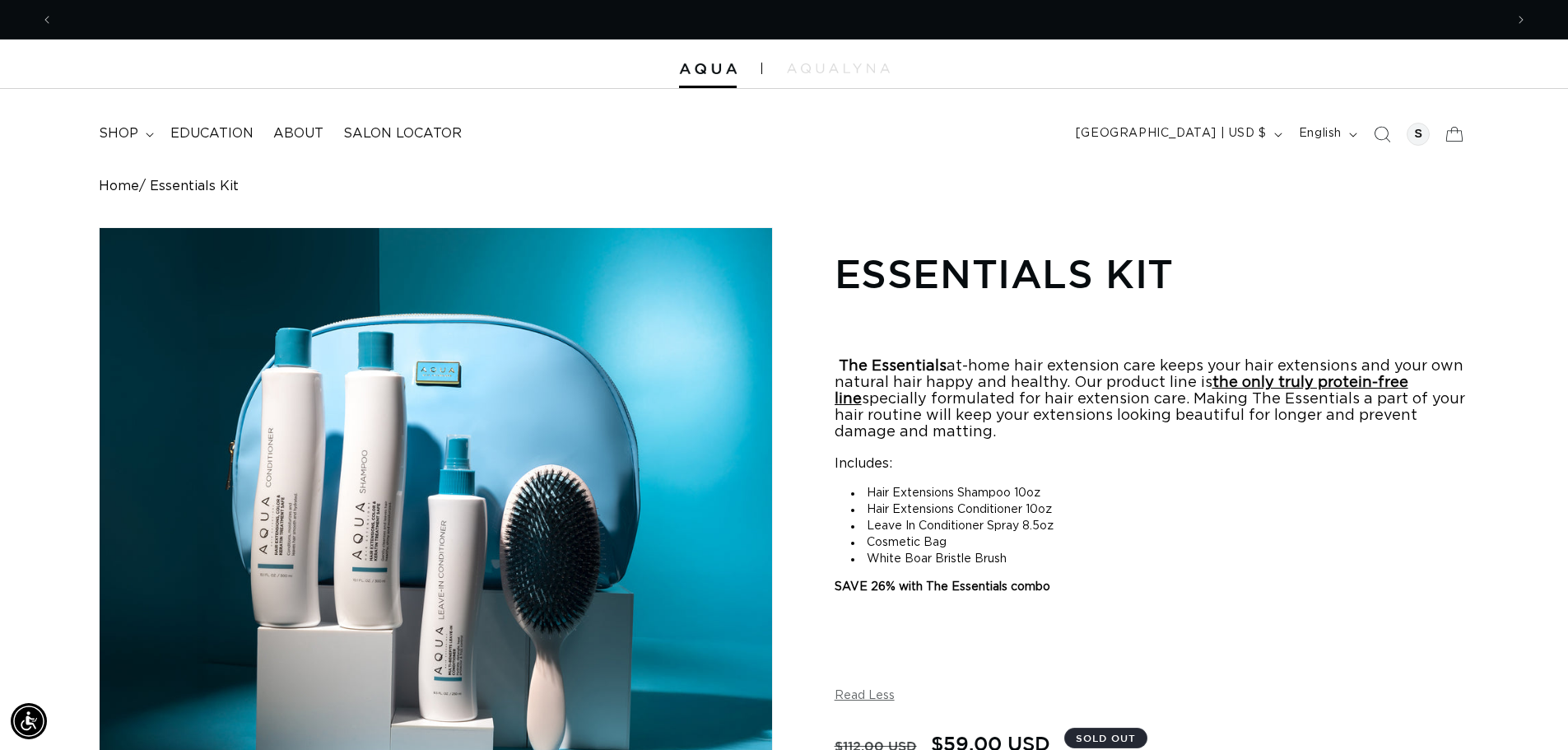
scroll to position [0, 2903]
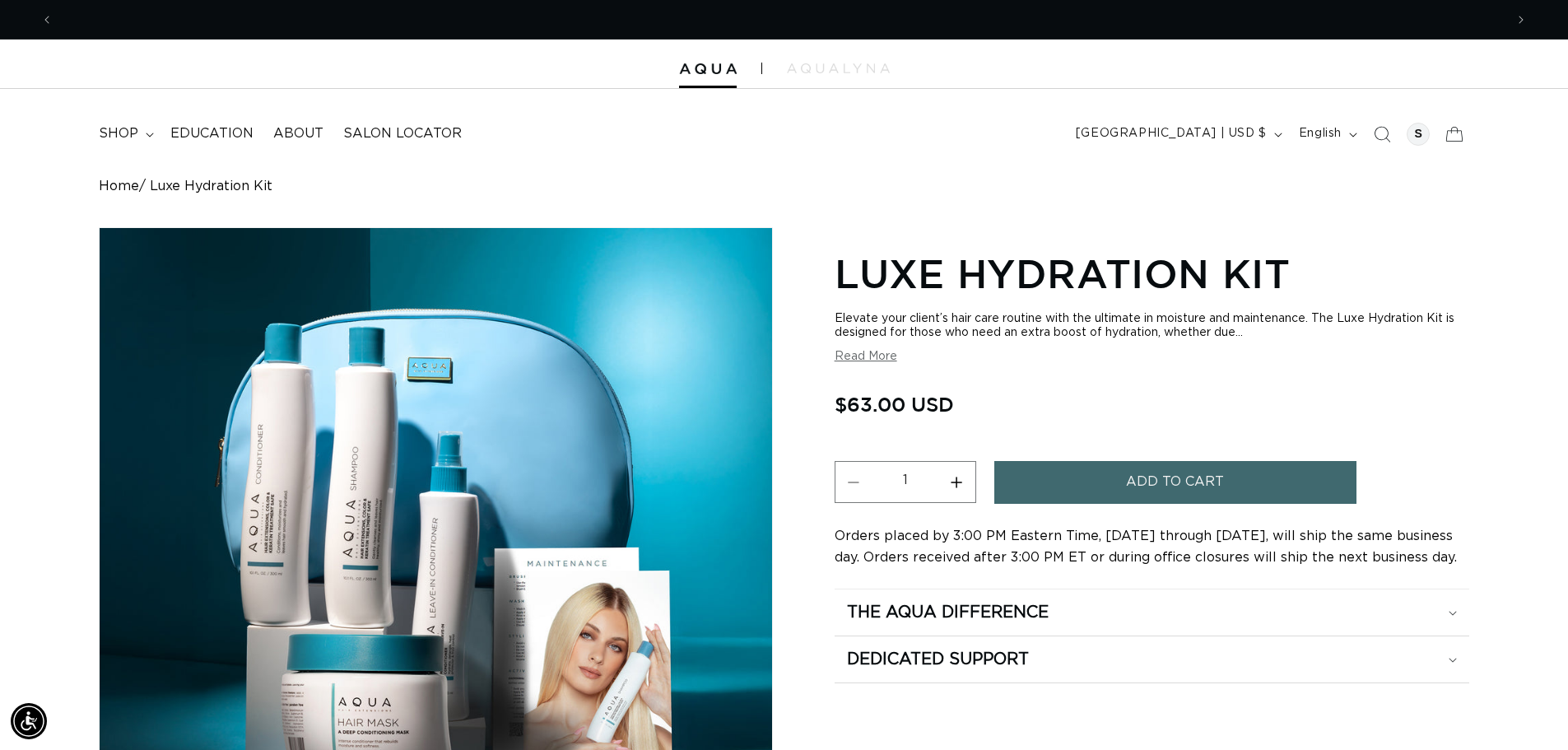
scroll to position [0, 2903]
click at [876, 356] on button "Read More" at bounding box center [866, 356] width 62 height 14
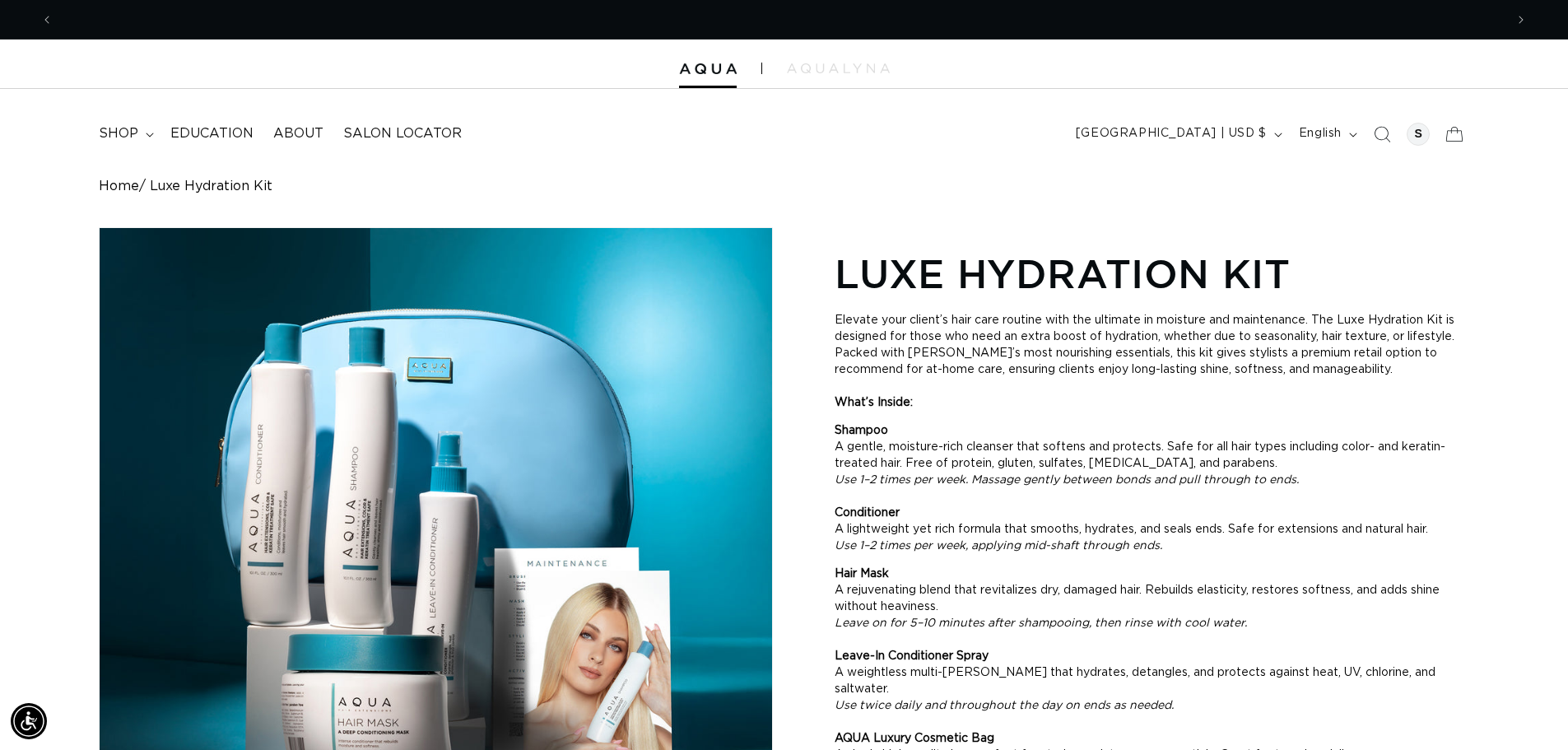
scroll to position [0, 0]
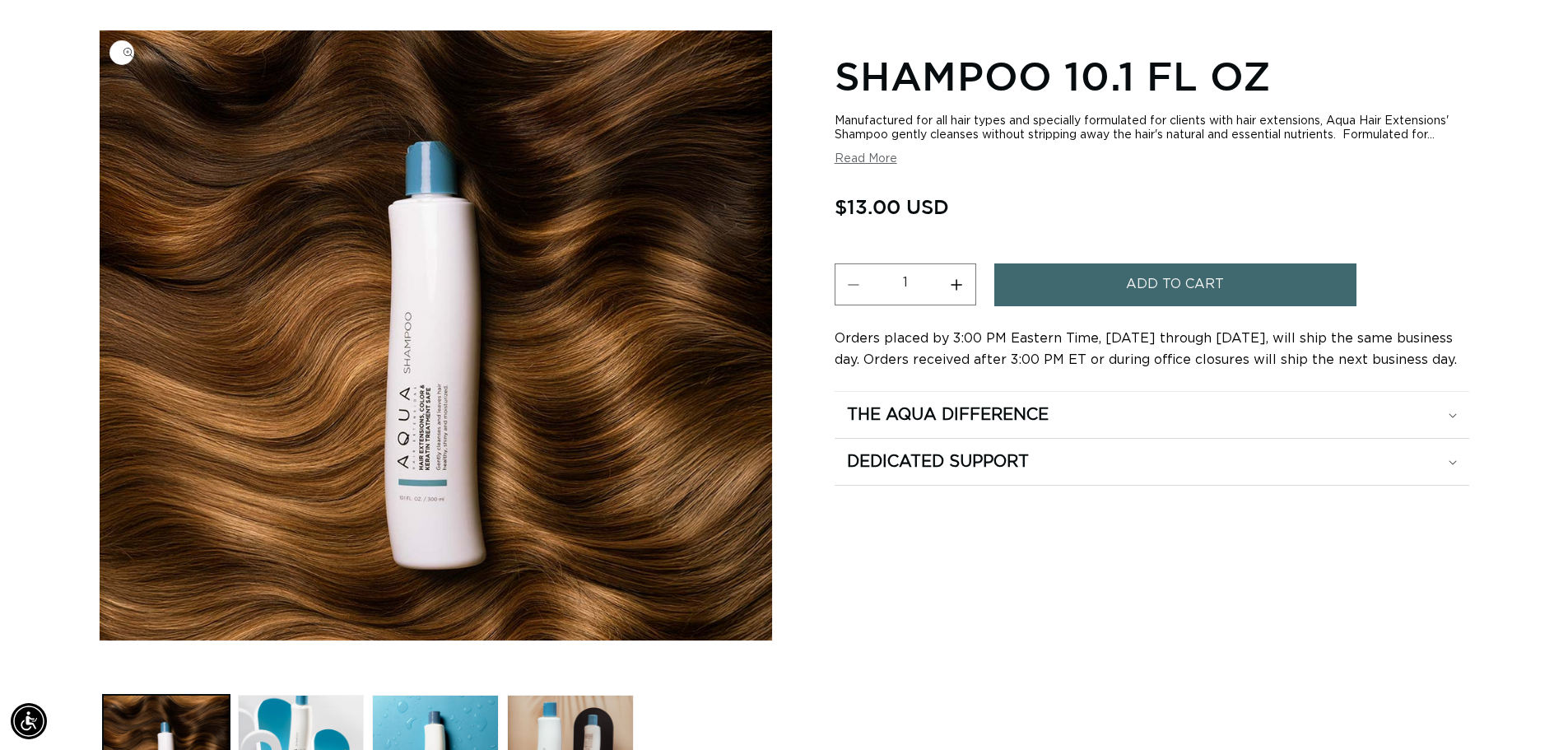
click at [410, 434] on img "Gallery Viewer" at bounding box center [435, 336] width 672 height 610
click at [1449, 414] on icon at bounding box center [1453, 415] width 8 height 5
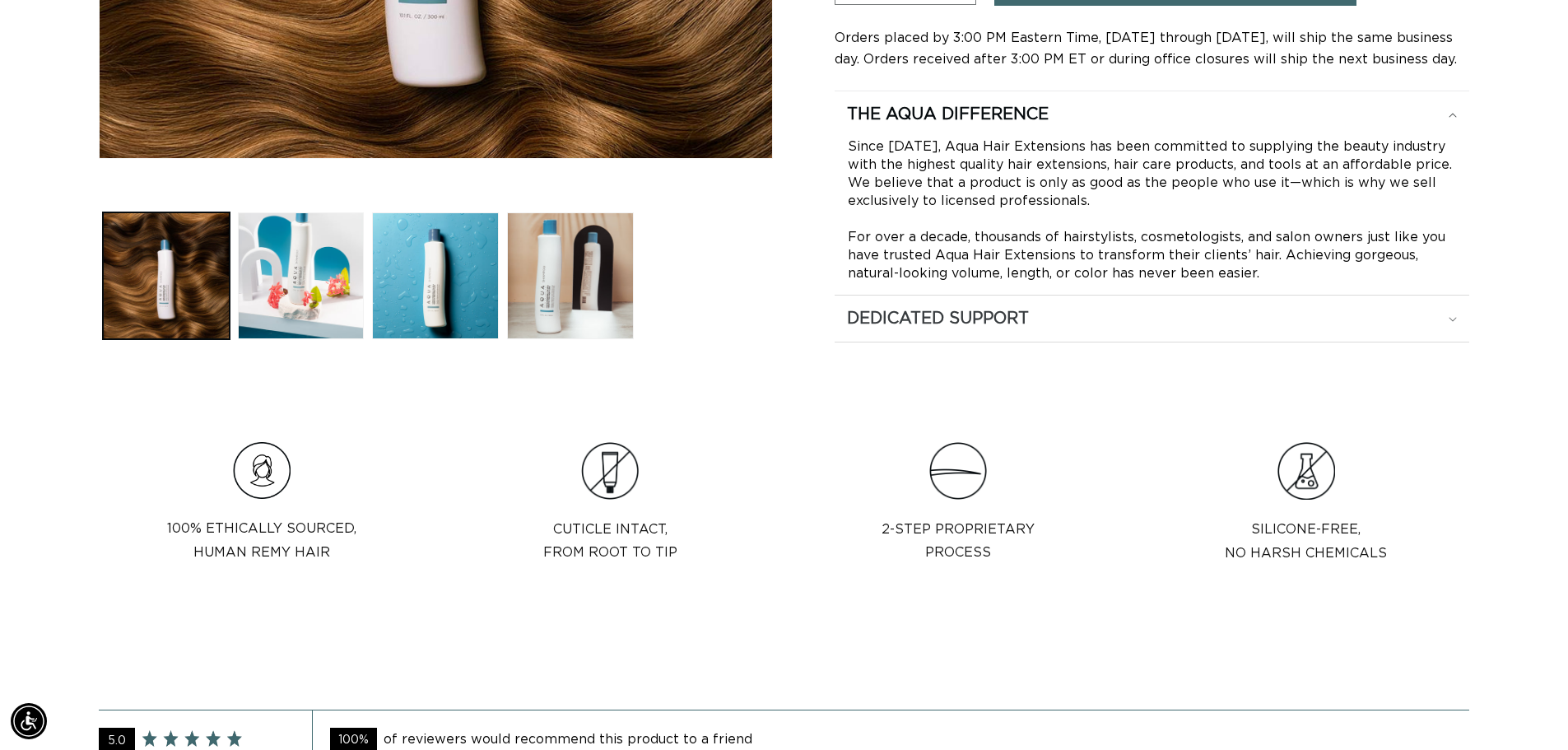
click at [1449, 320] on icon at bounding box center [1453, 320] width 8 height 5
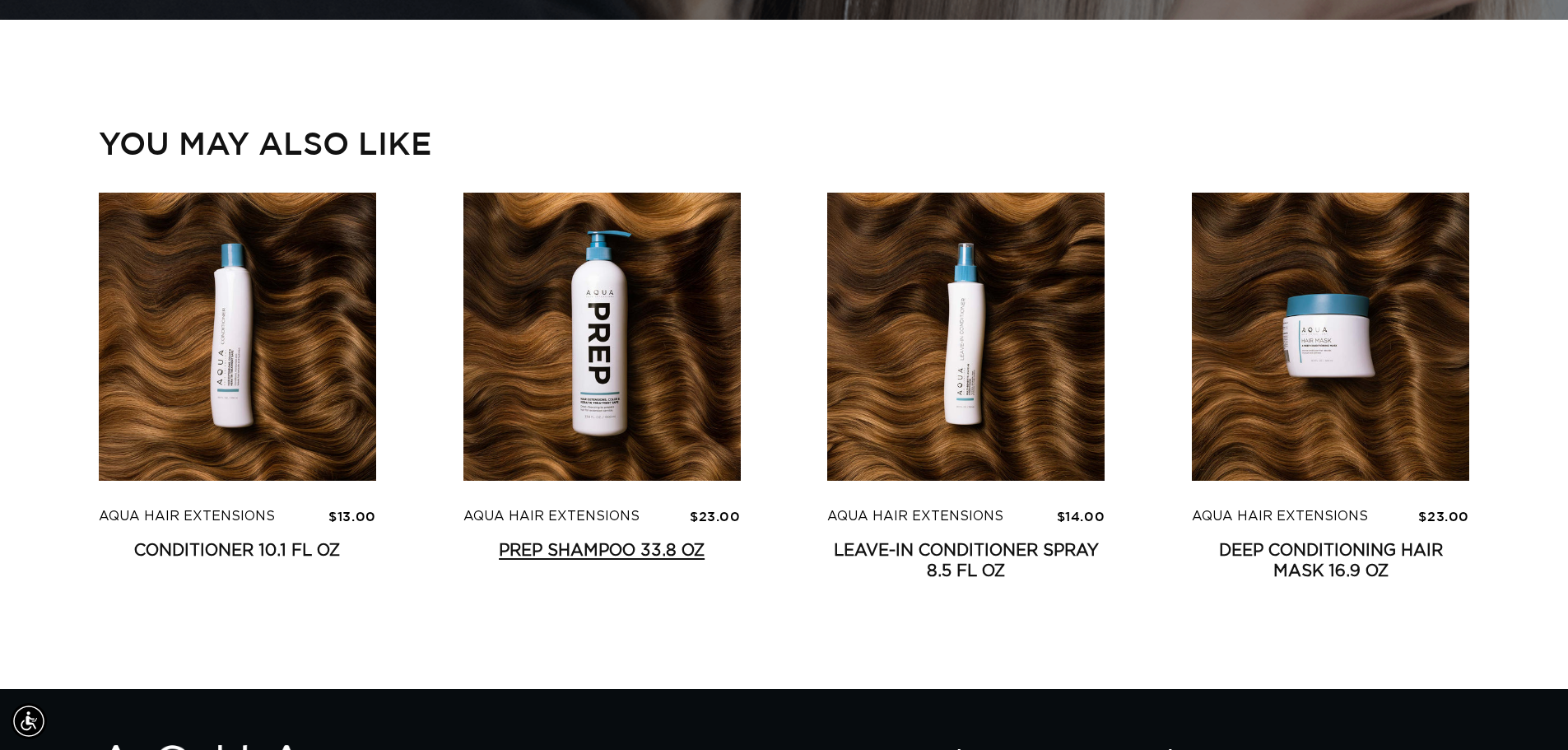
click at [558, 547] on link "Prep Shampoo 33.8 oz" at bounding box center [602, 550] width 278 height 21
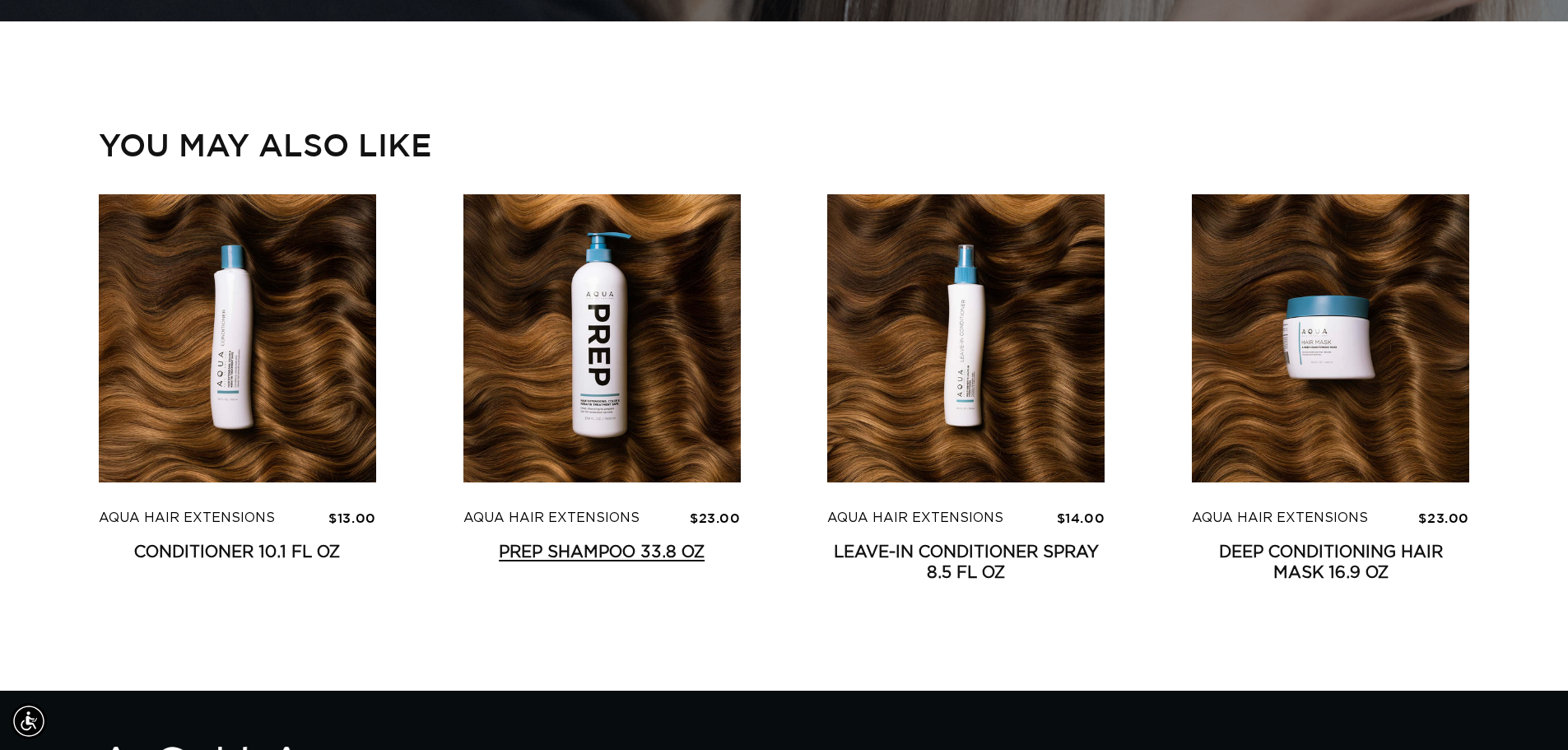
scroll to position [0, 2903]
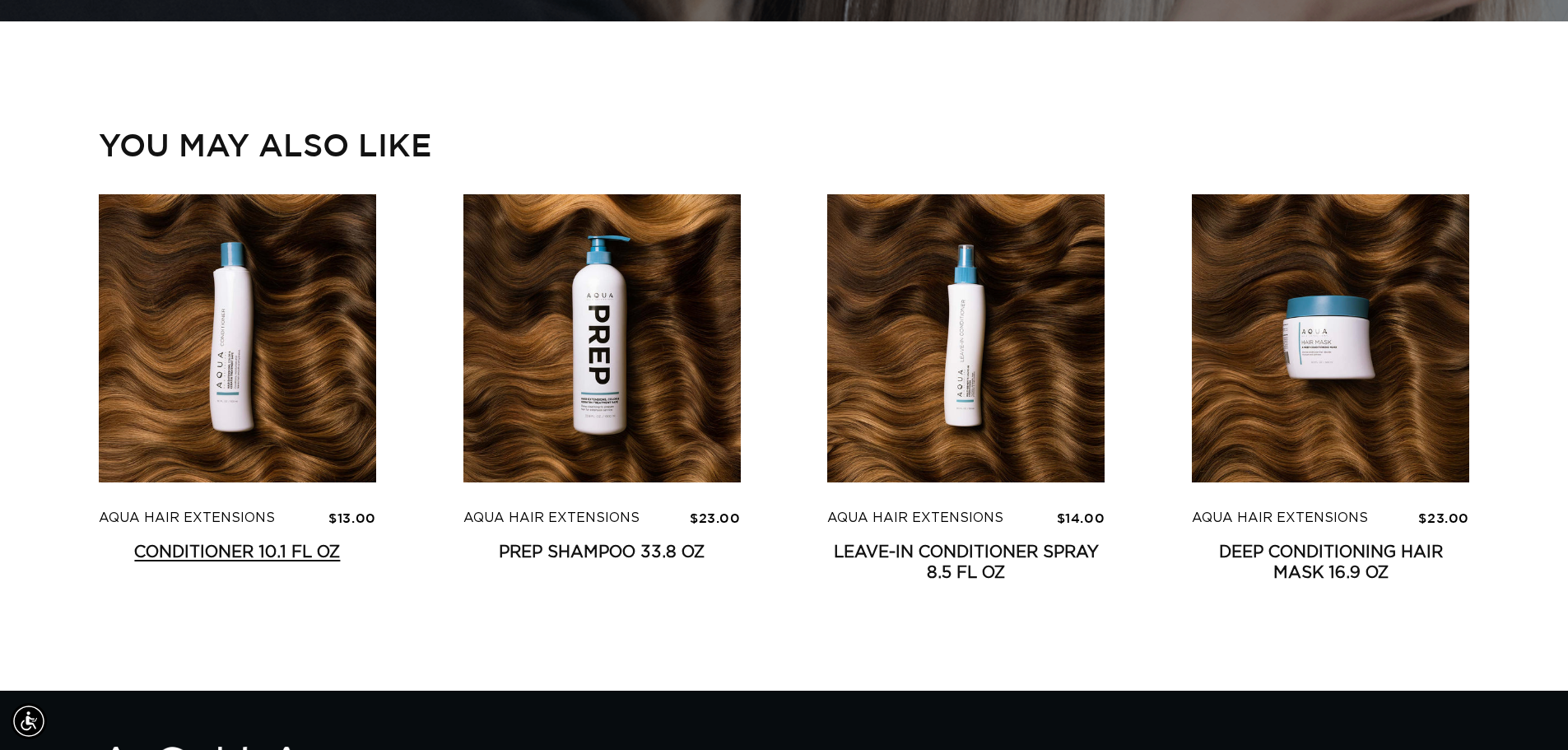
click at [245, 542] on link "Conditioner 10.1 fl oz" at bounding box center [237, 552] width 278 height 21
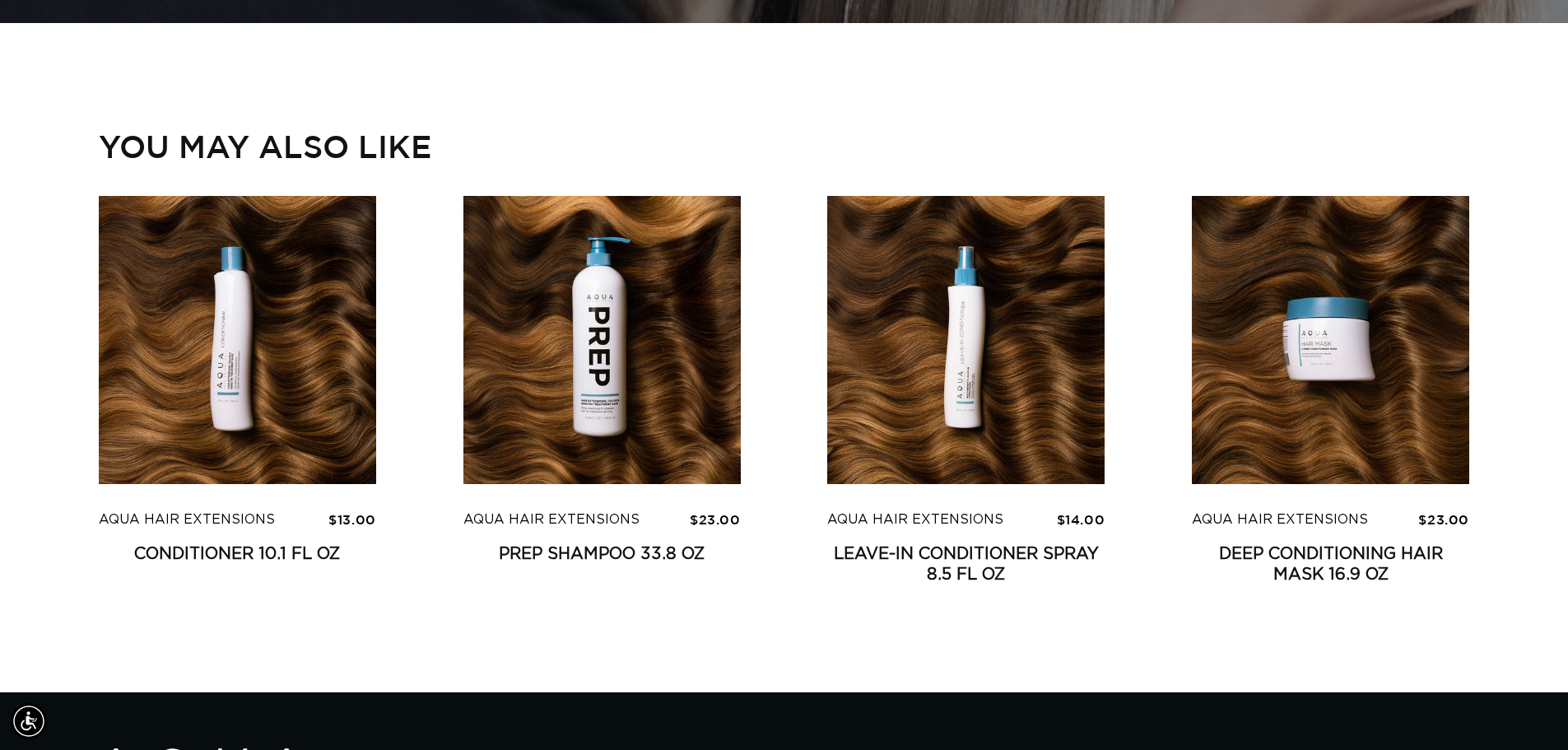
scroll to position [0, 1451]
click at [1250, 546] on link "Deep Conditioning Hair Mask 16.9 oz" at bounding box center [1331, 564] width 278 height 41
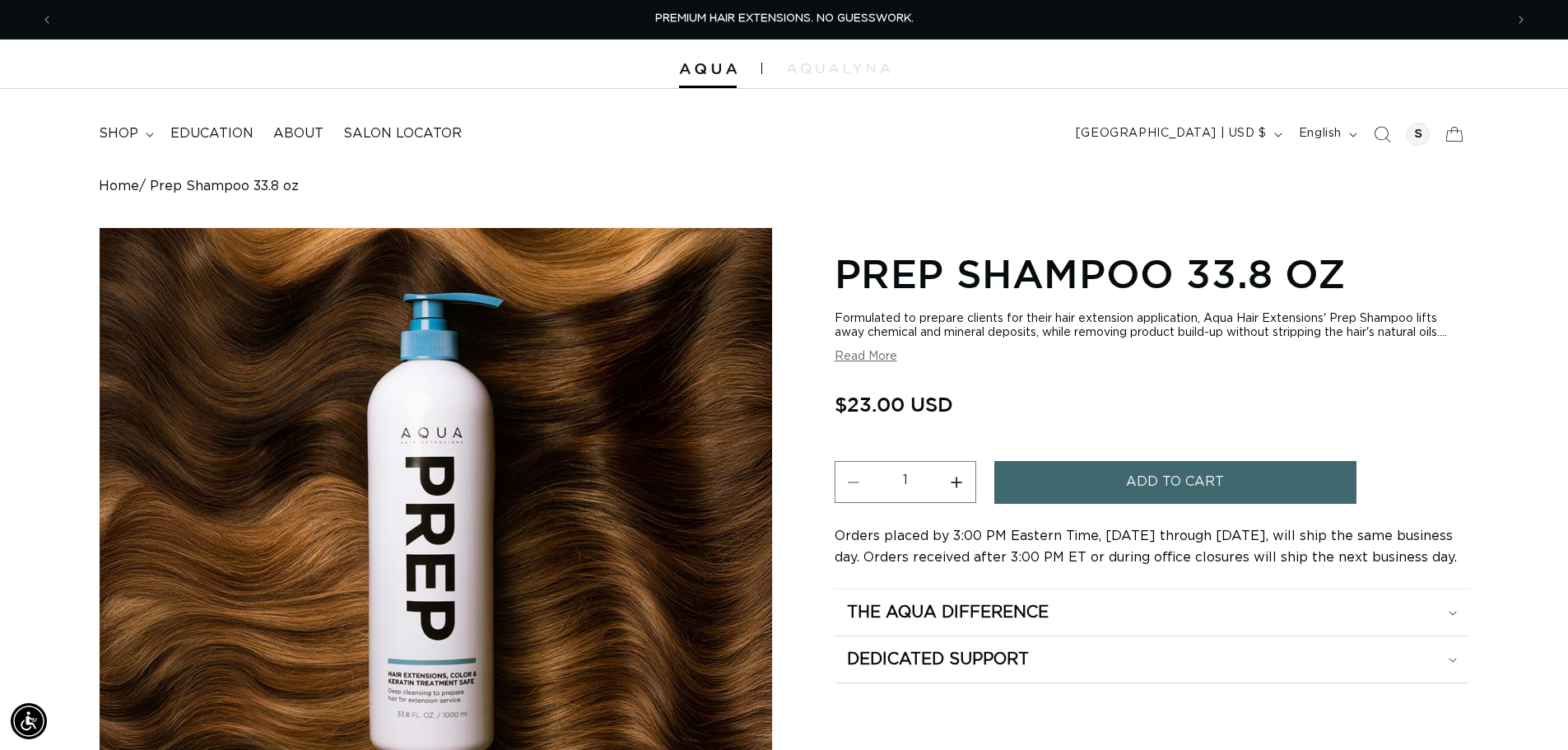
click at [857, 357] on button "Read More" at bounding box center [866, 356] width 62 height 14
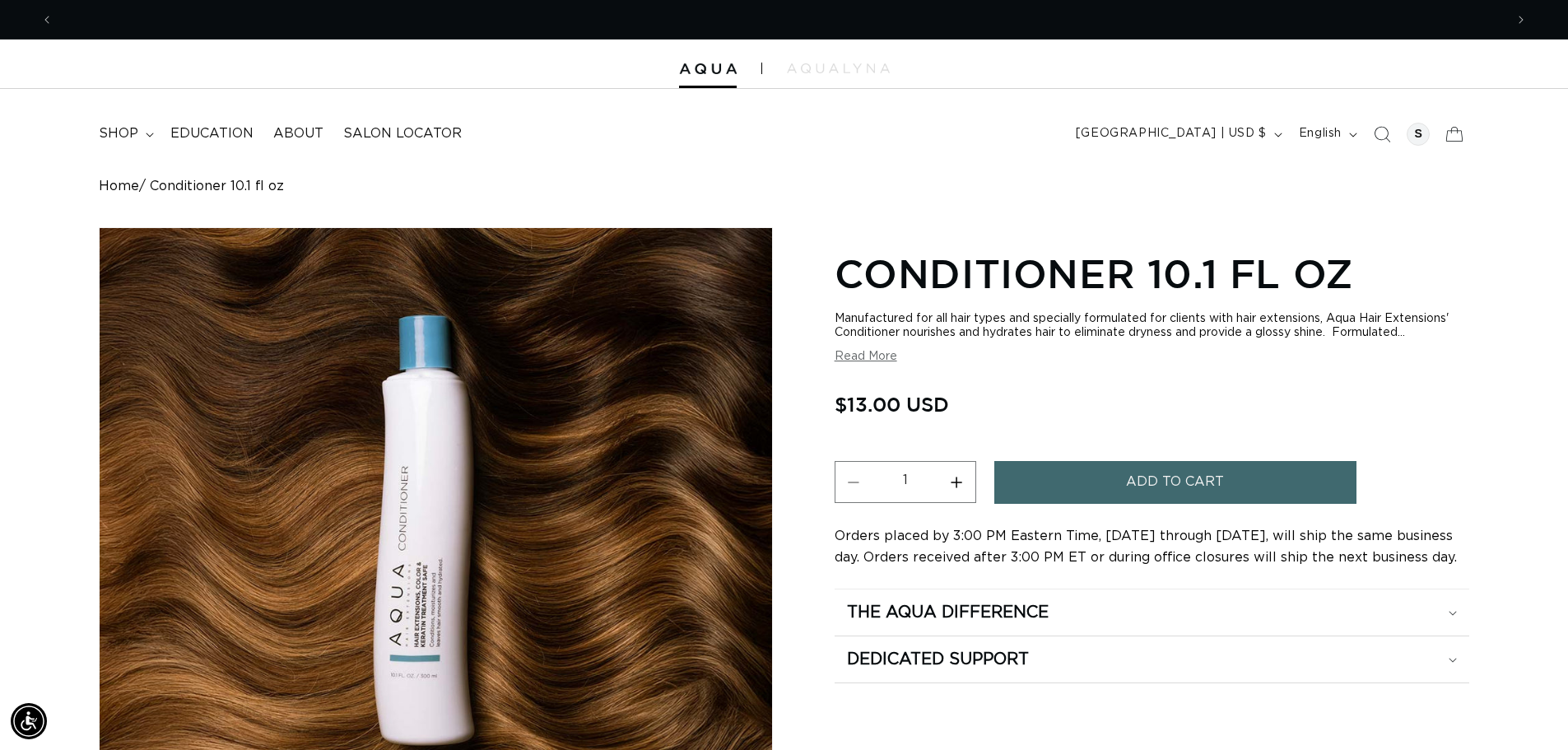
scroll to position [0, 1451]
click at [865, 356] on button "Read More" at bounding box center [866, 356] width 62 height 14
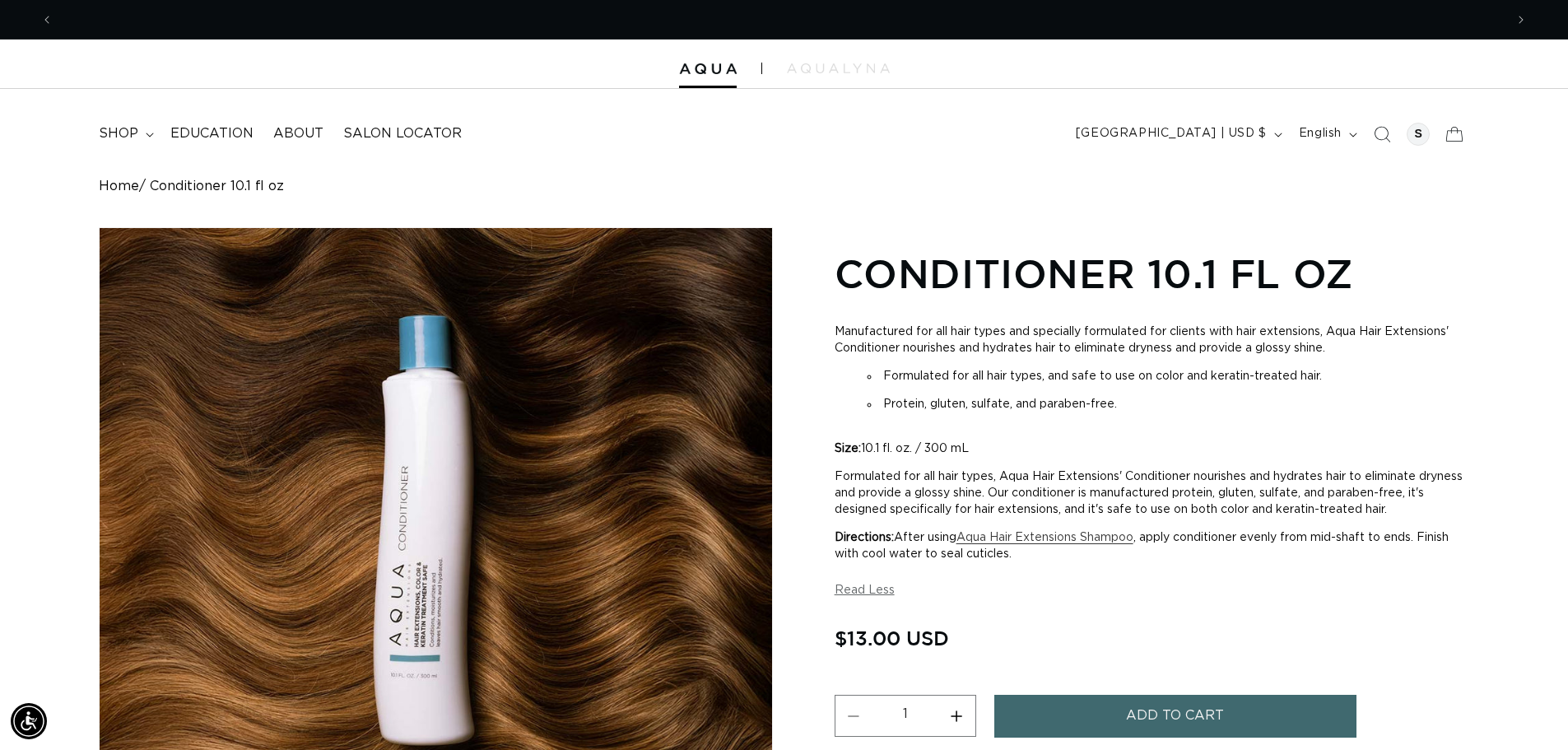
scroll to position [0, 0]
click at [852, 585] on button "Read Less" at bounding box center [865, 590] width 60 height 14
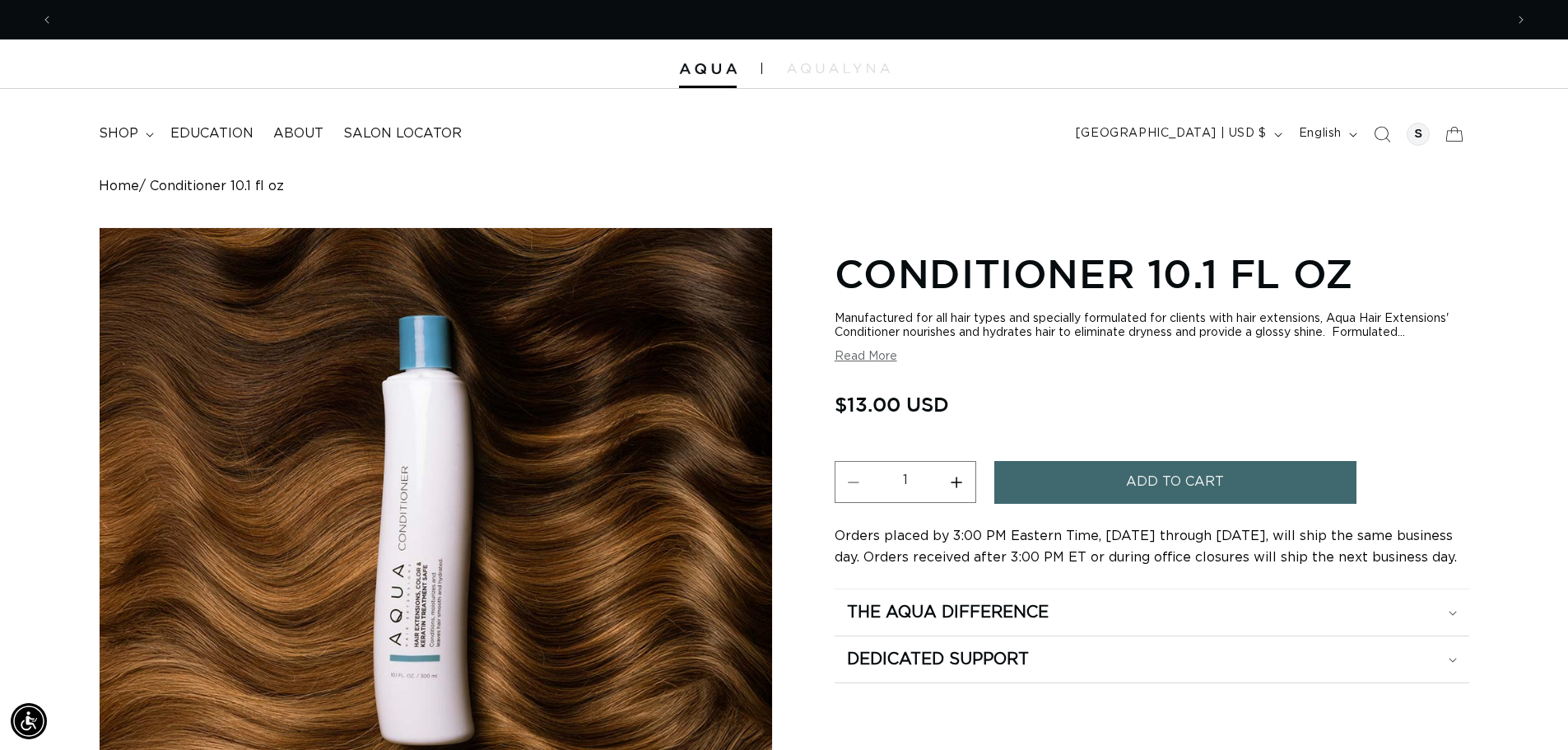
scroll to position [0, 1451]
click at [861, 351] on button "Read More" at bounding box center [866, 356] width 62 height 14
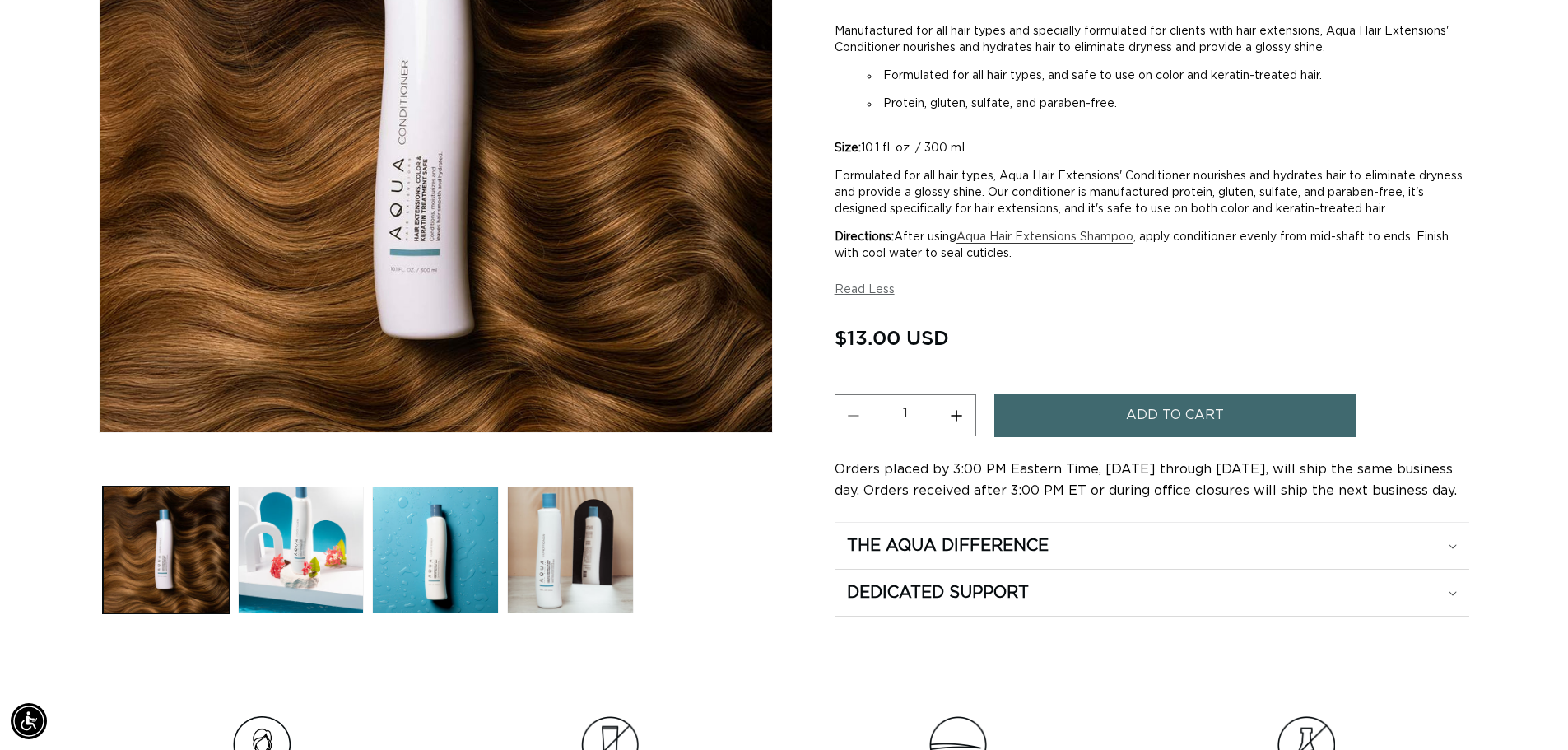
scroll to position [0, 2903]
click at [1453, 543] on div "The Aqua Difference" at bounding box center [1153, 546] width 610 height 22
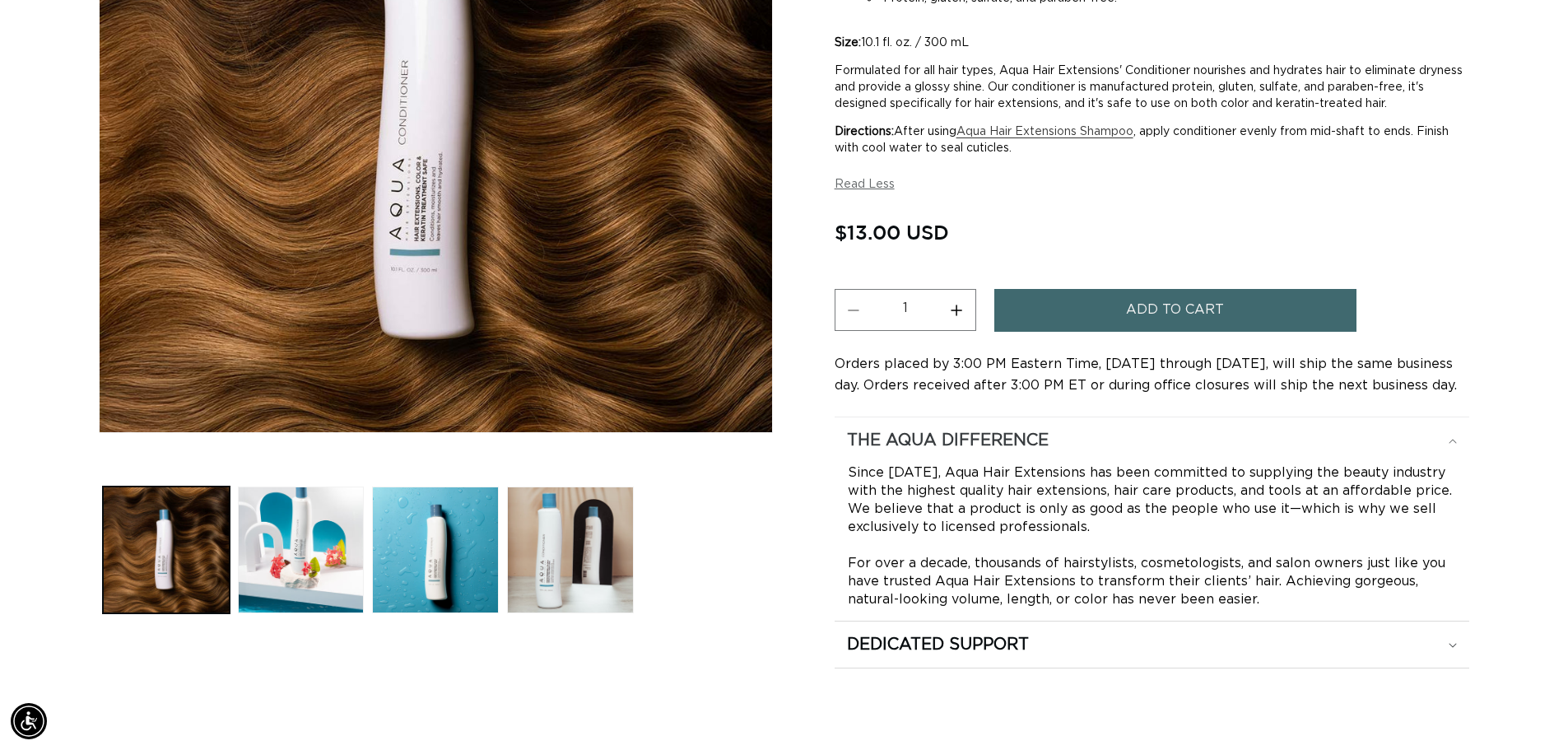
scroll to position [0, 0]
click at [1451, 436] on div "The Aqua Difference" at bounding box center [1153, 440] width 610 height 22
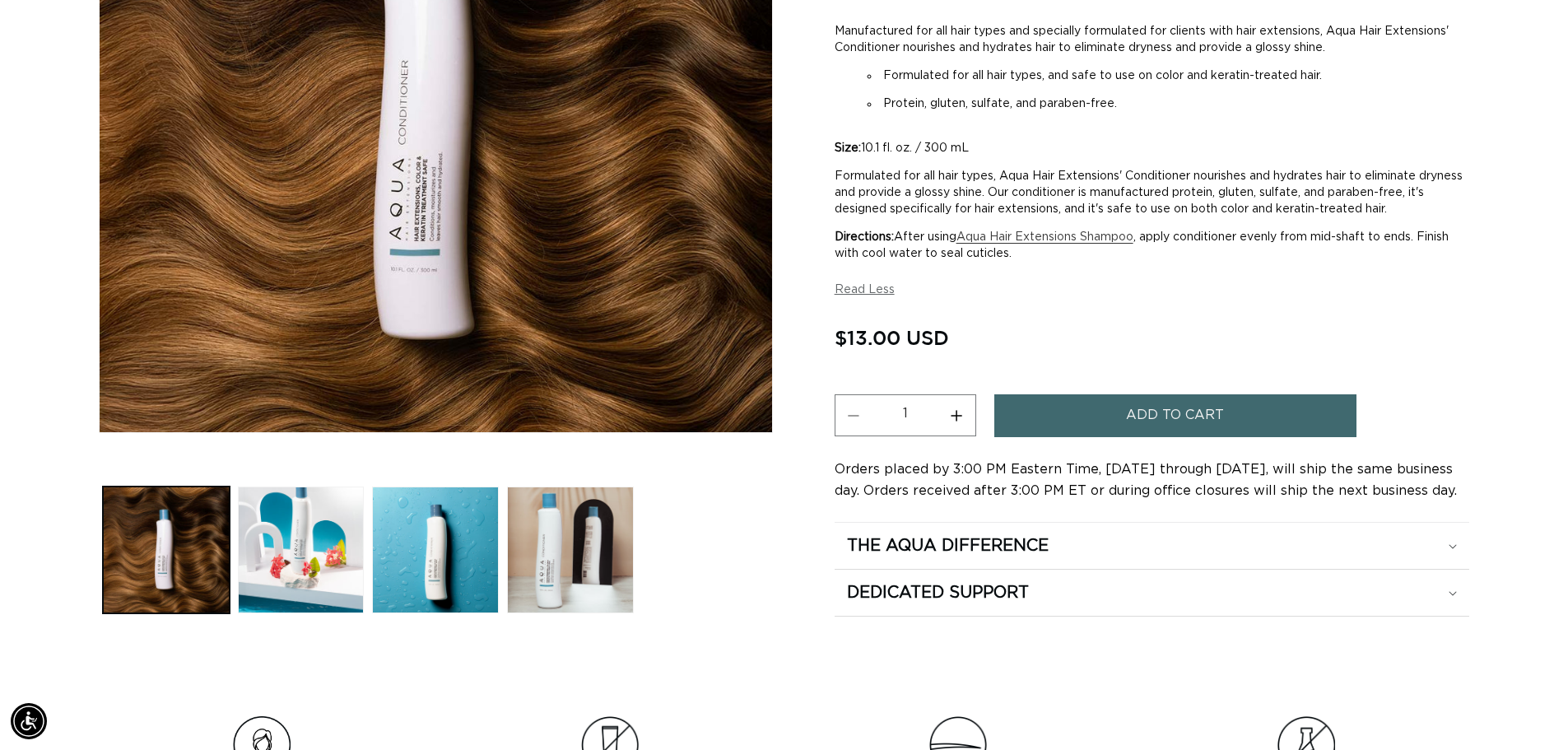
scroll to position [0, 1451]
click at [423, 248] on img "Gallery Viewer" at bounding box center [435, 128] width 672 height 610
click at [550, 569] on button "Load image 4 in gallery view" at bounding box center [570, 549] width 127 height 127
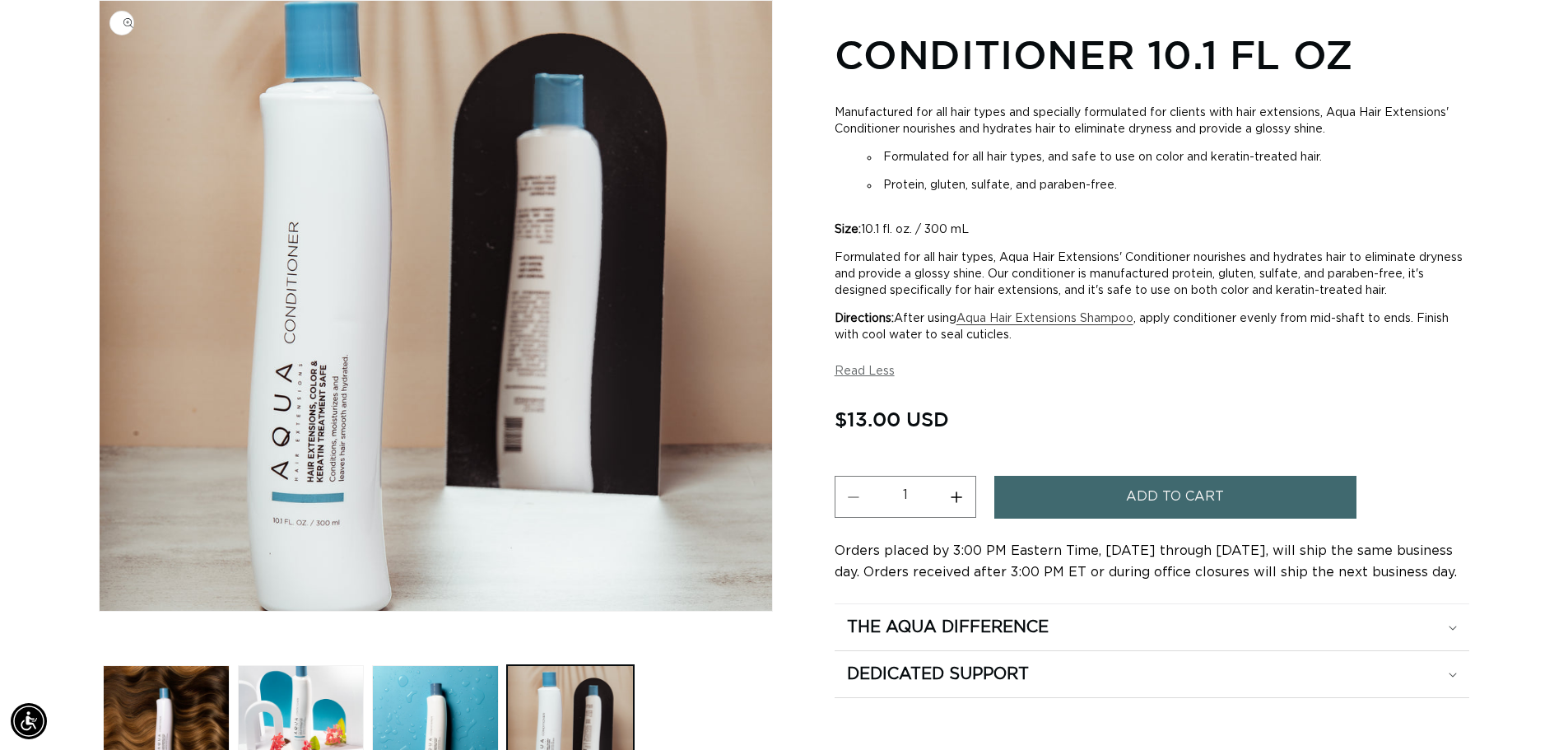
scroll to position [0, 2903]
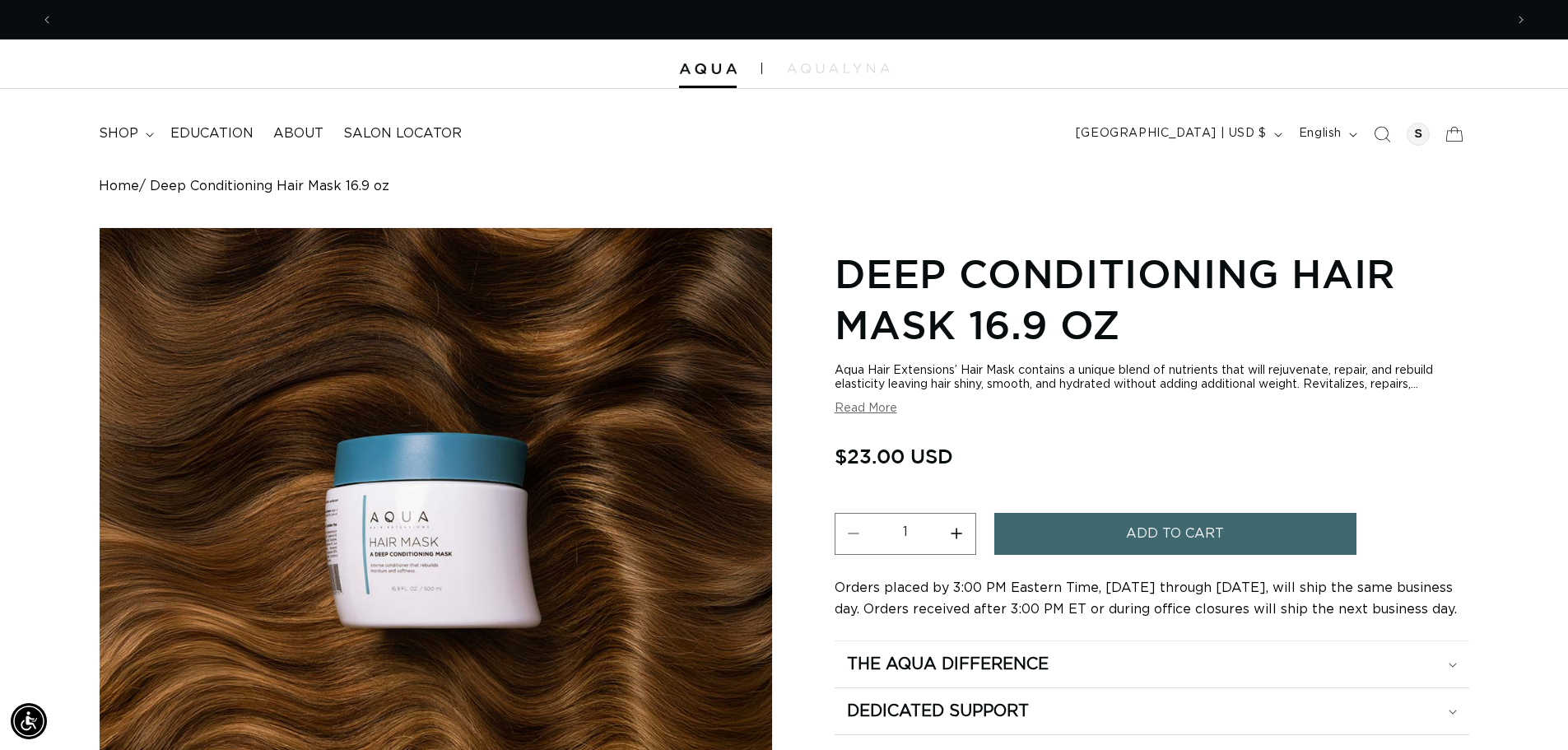
scroll to position [0, 2903]
click at [867, 404] on button "Read More" at bounding box center [866, 409] width 62 height 14
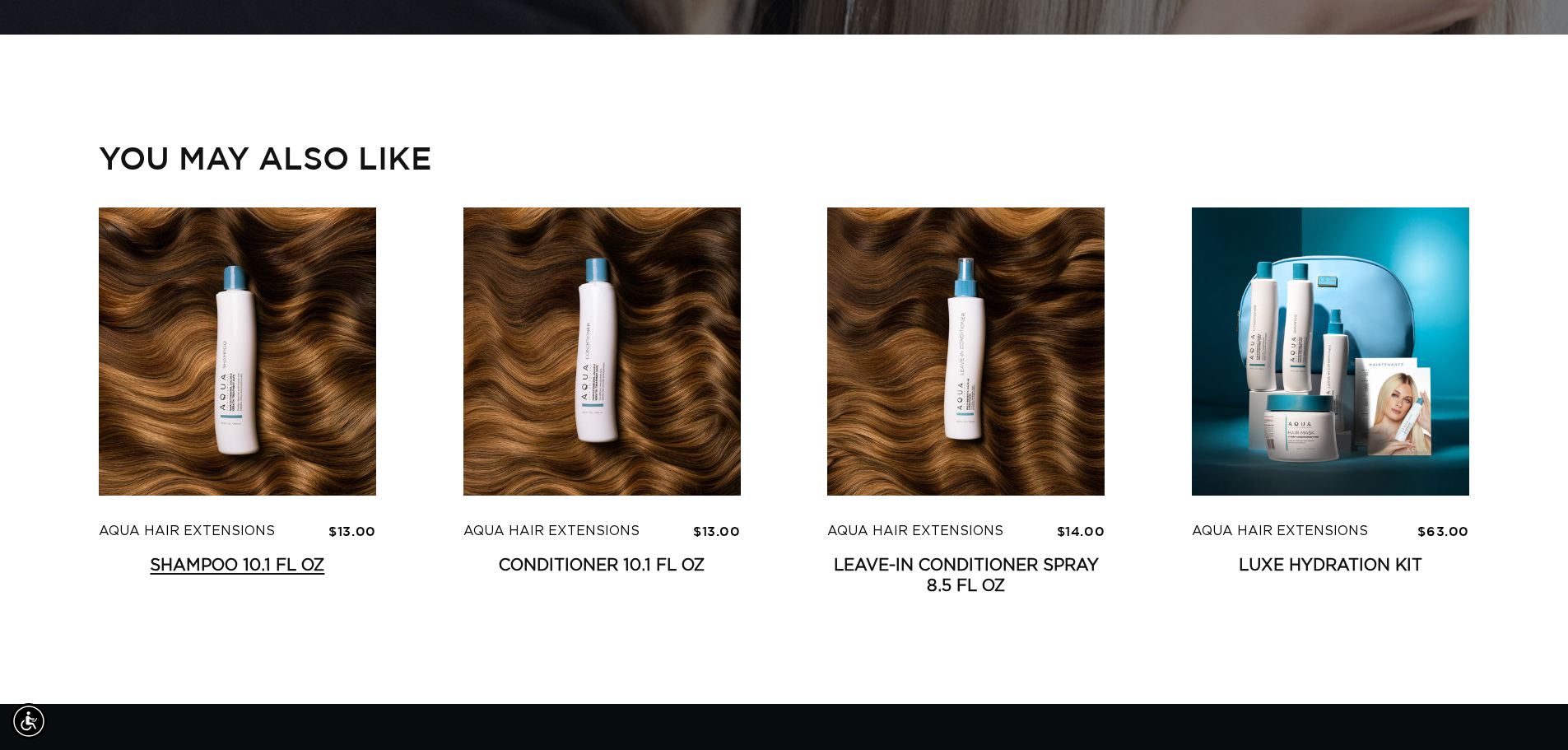
click at [190, 562] on link "Shampoo 10.1 fl oz" at bounding box center [237, 565] width 278 height 21
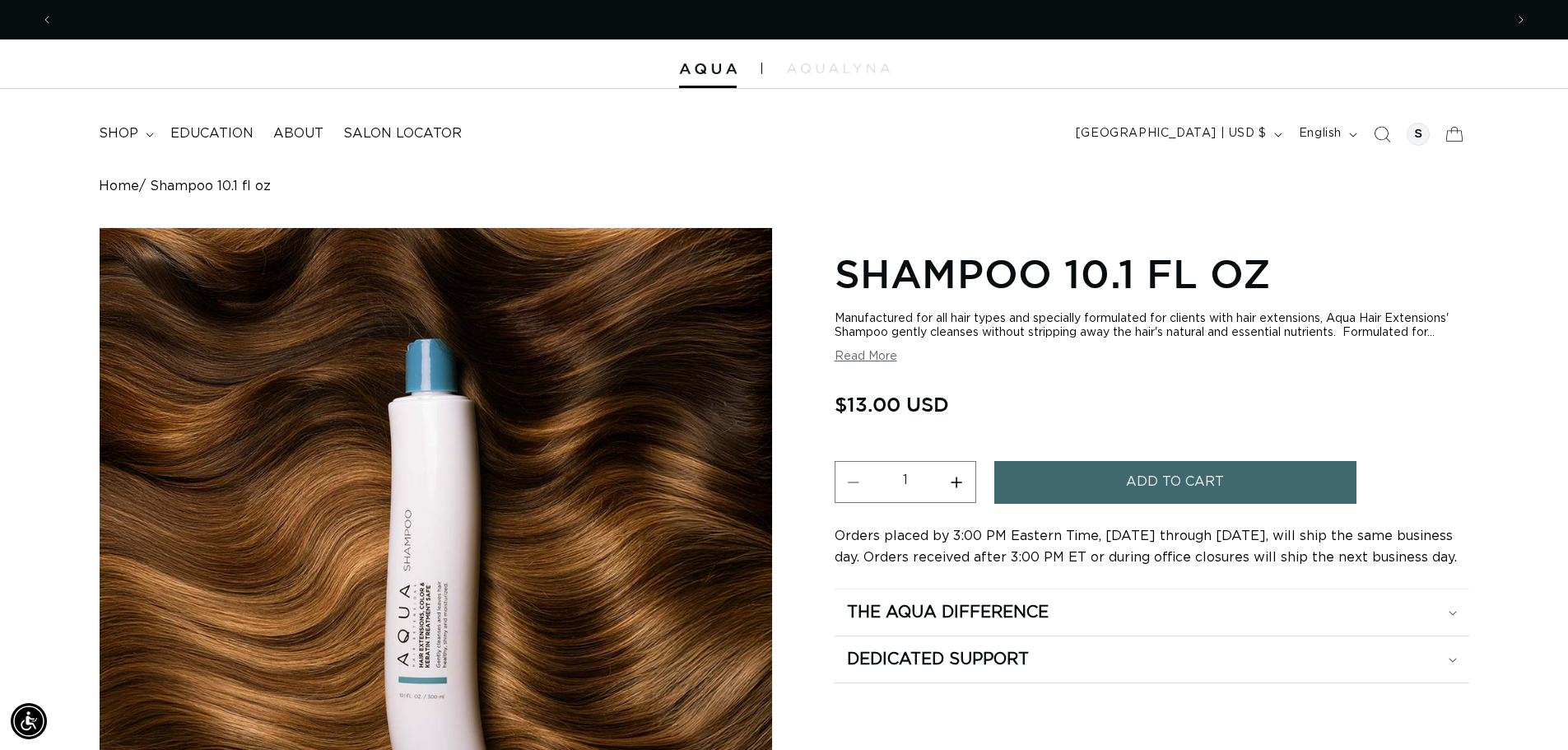
scroll to position [0, 1451]
click at [865, 357] on button "Read More" at bounding box center [866, 356] width 62 height 14
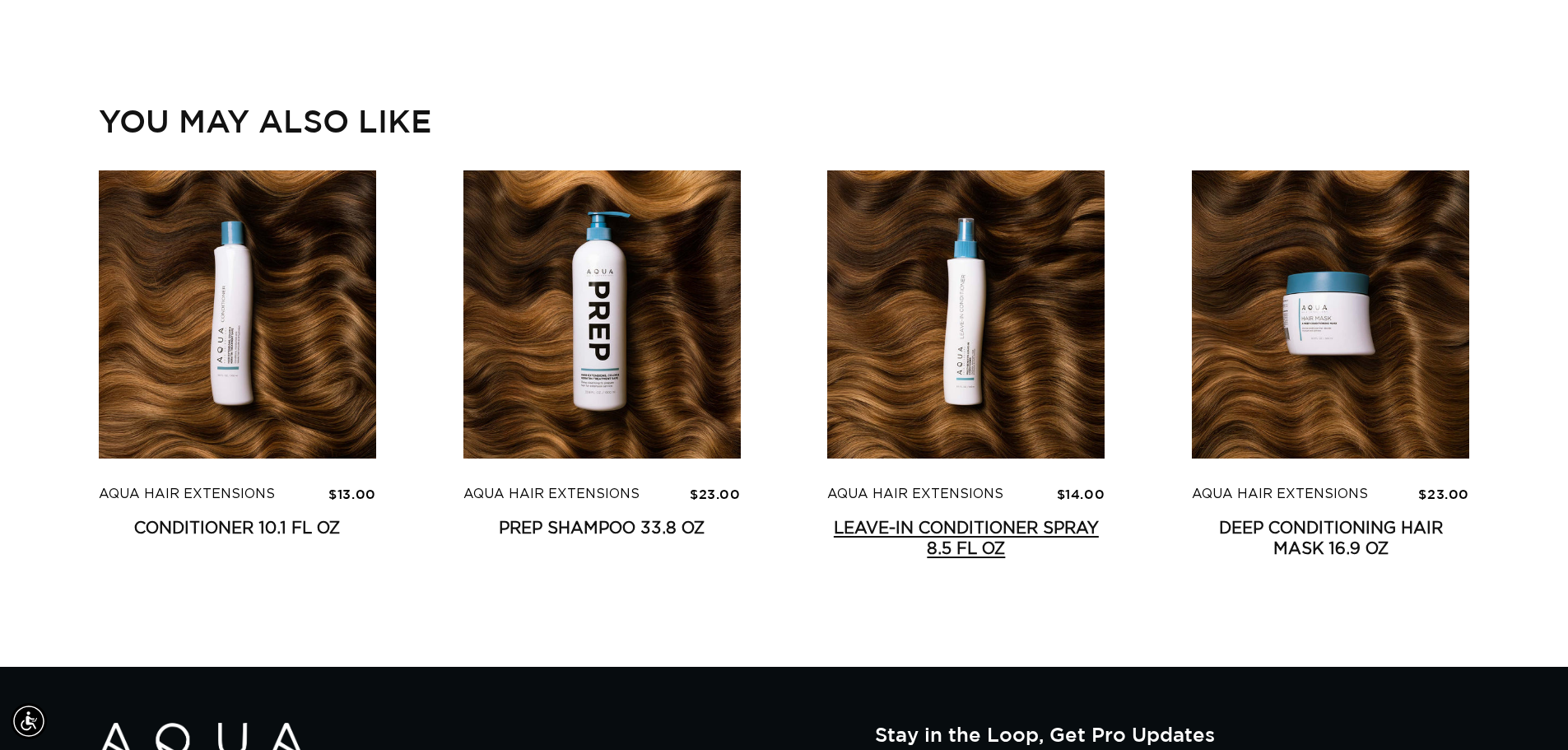
scroll to position [0, 0]
click at [962, 525] on link "Leave-In Conditioner Spray 8.5 fl oz" at bounding box center [966, 540] width 278 height 41
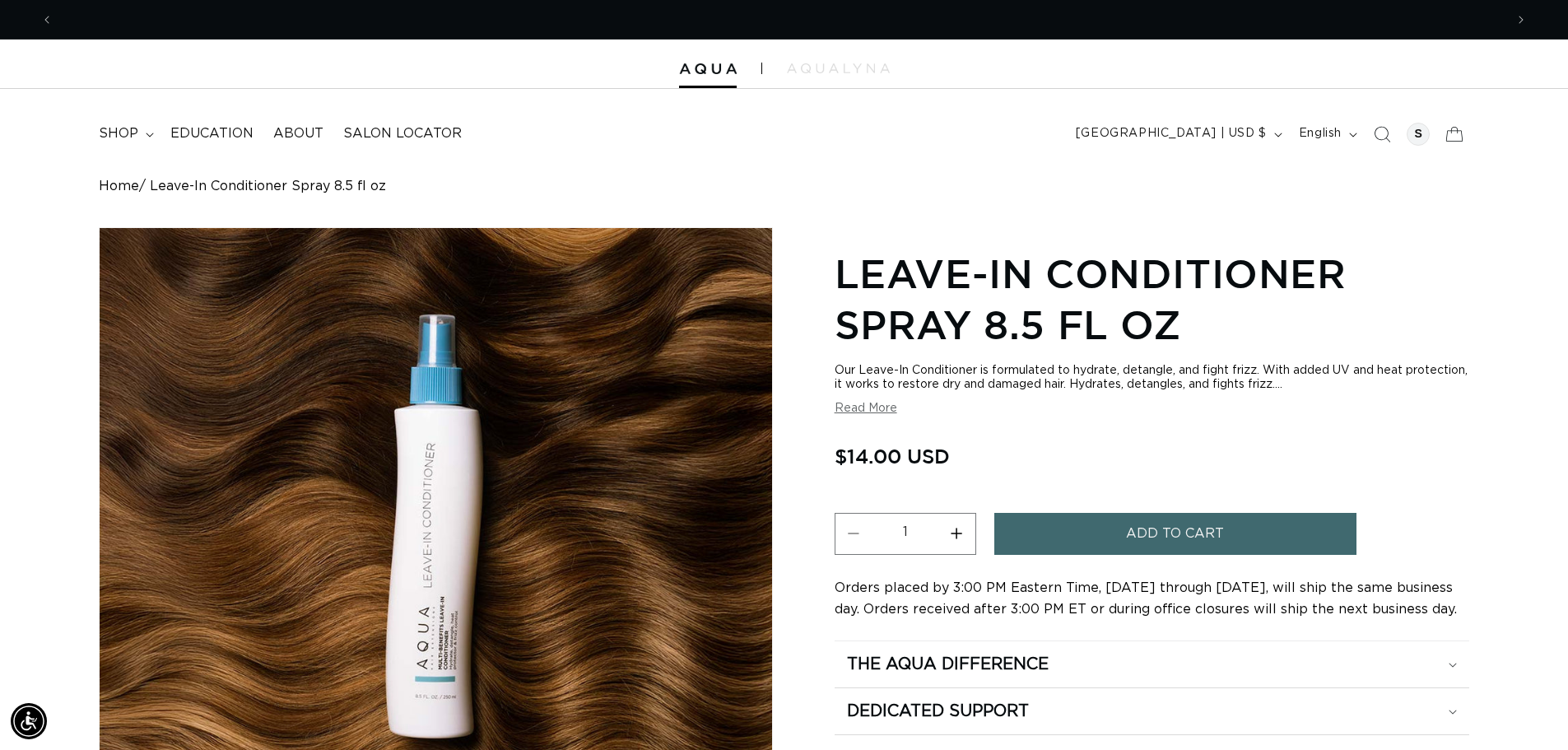
scroll to position [0, 2903]
click at [856, 411] on button "Read More" at bounding box center [866, 409] width 62 height 14
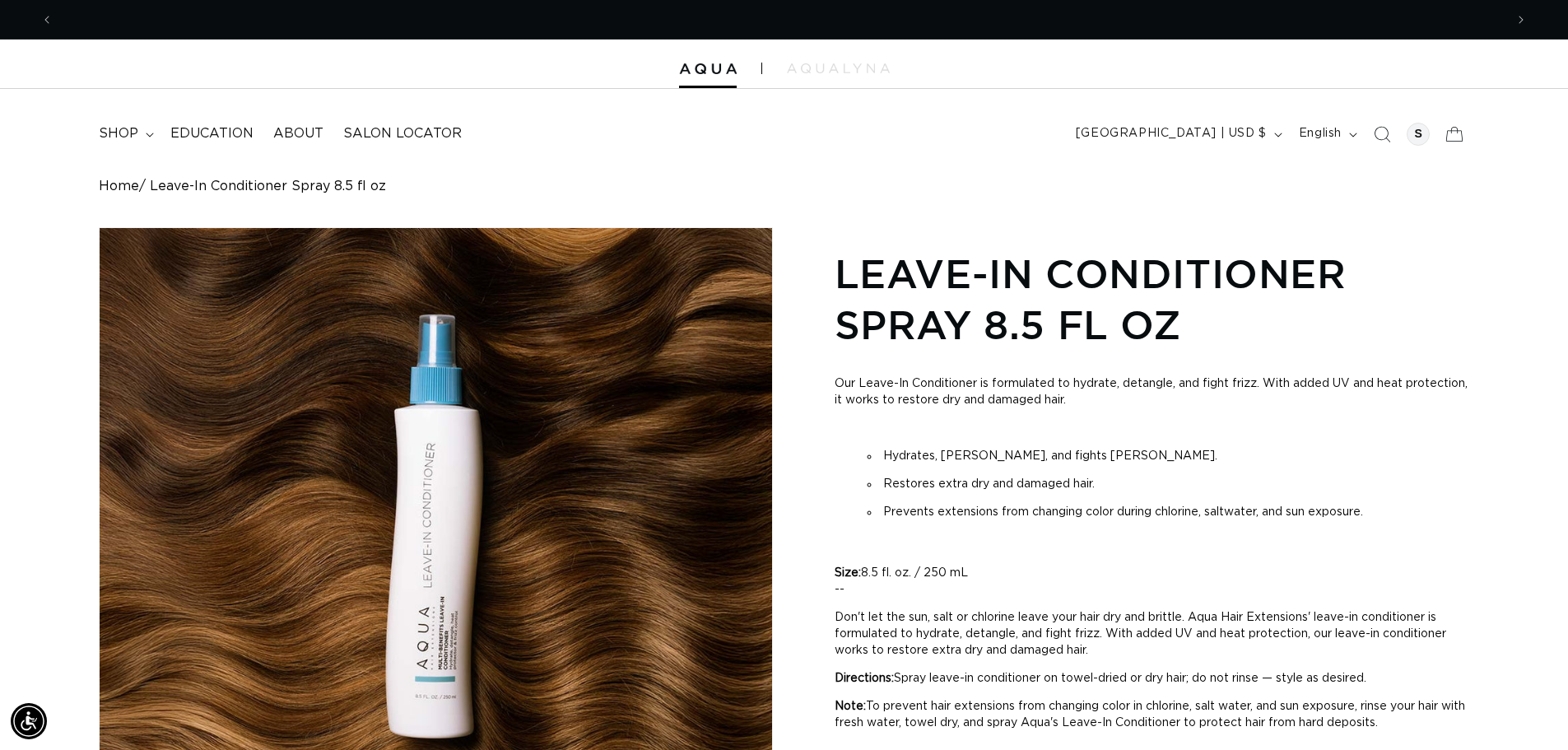
scroll to position [0, 1451]
